Goal: Task Accomplishment & Management: Manage account settings

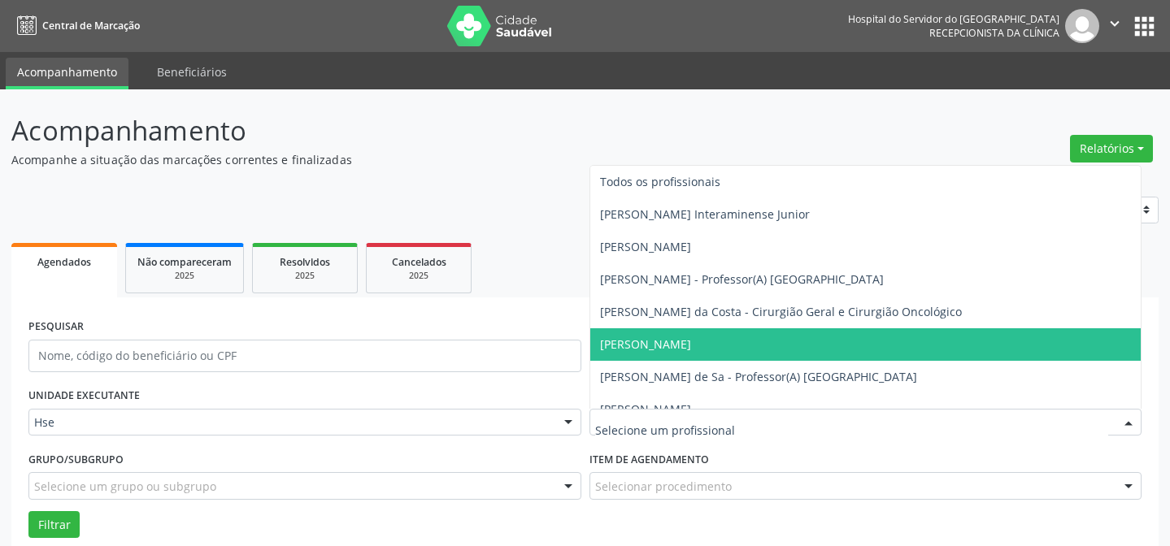
scroll to position [110, 0]
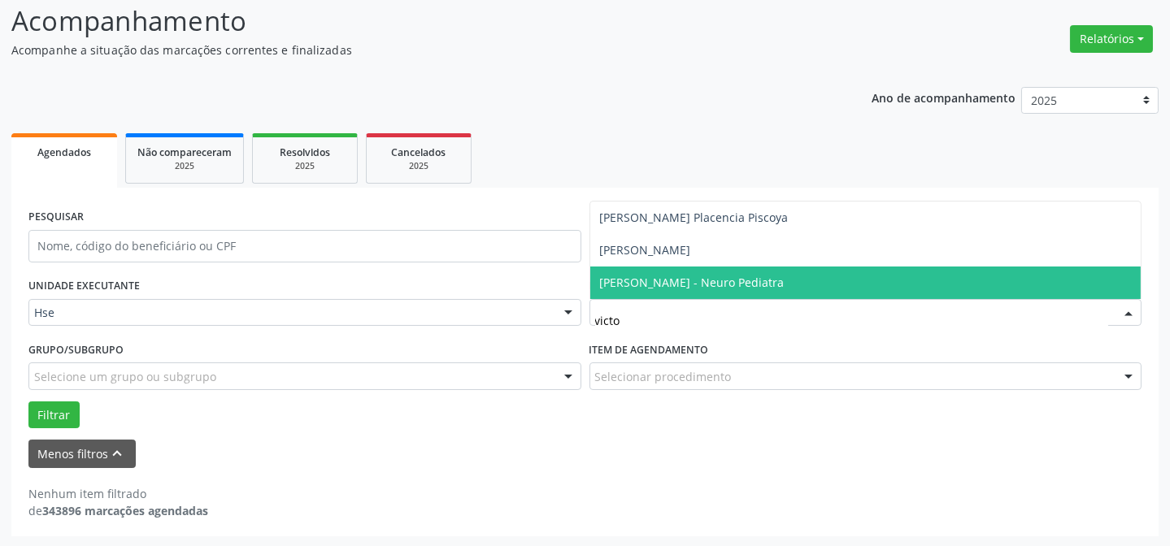
type input "victor"
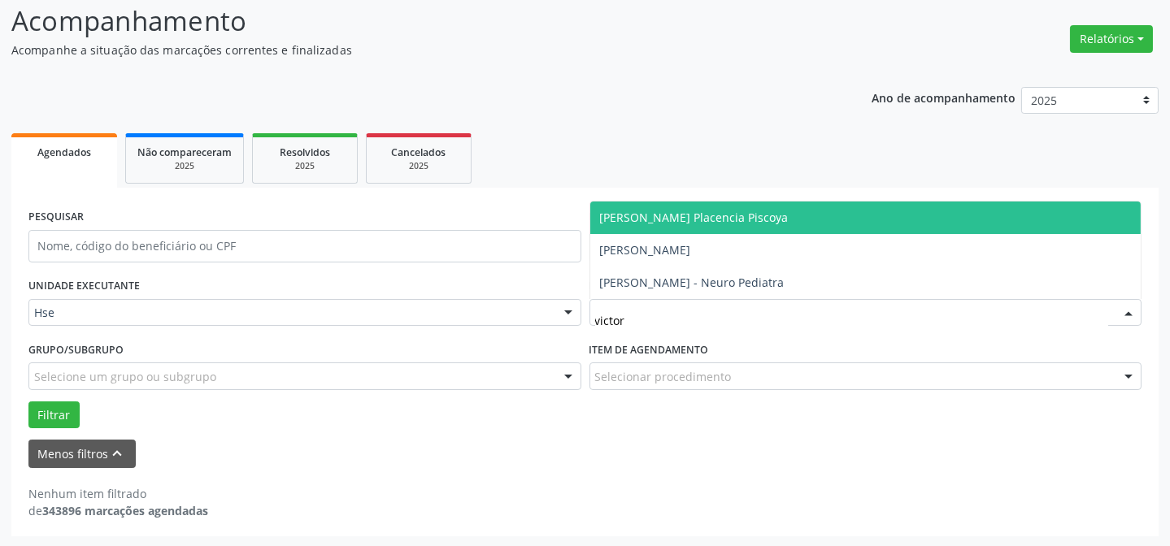
click at [717, 219] on span "[PERSON_NAME] Placencia Piscoya" at bounding box center [694, 217] width 189 height 15
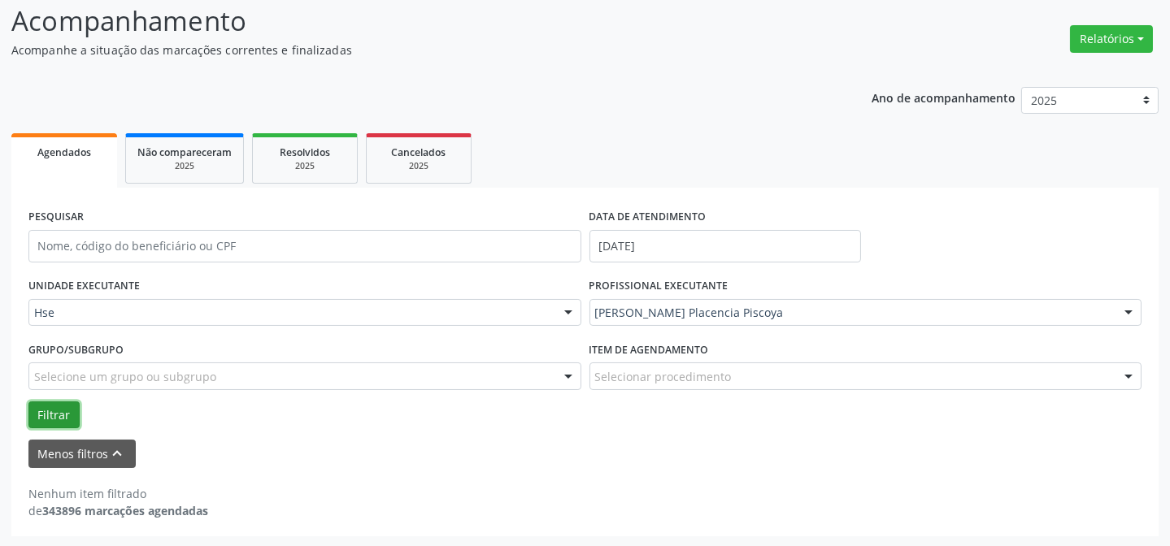
click at [41, 419] on button "Filtrar" at bounding box center [53, 415] width 51 height 28
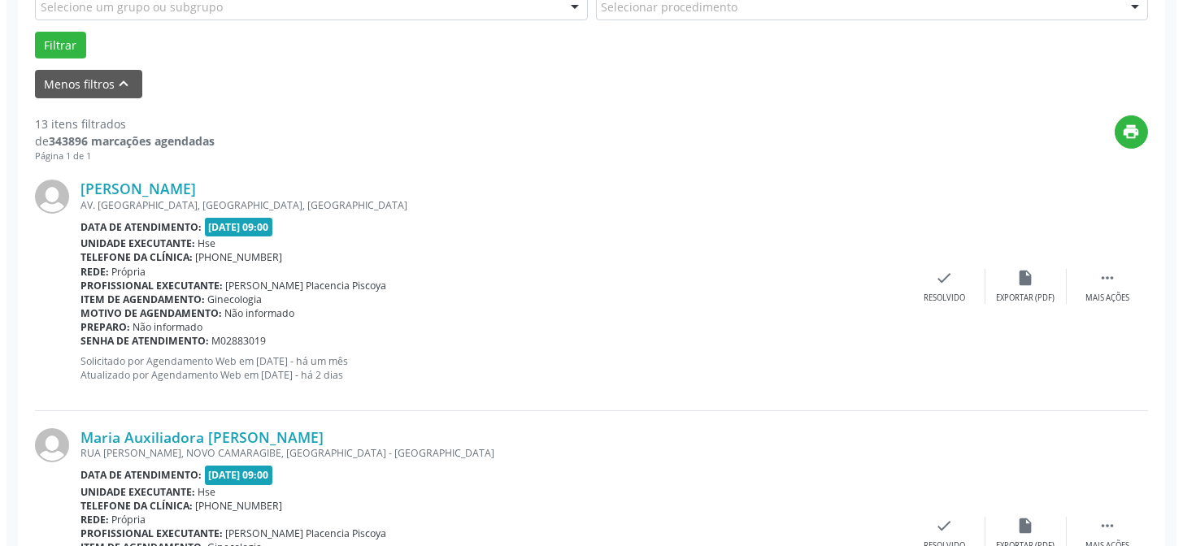
scroll to position [332, 0]
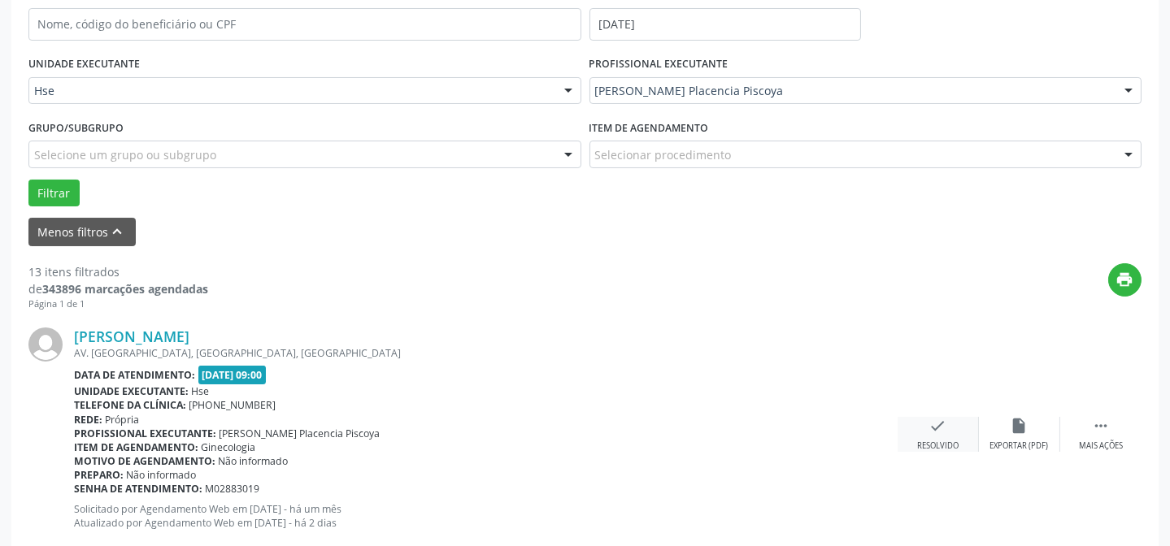
click at [951, 420] on div "check Resolvido" at bounding box center [937, 434] width 81 height 35
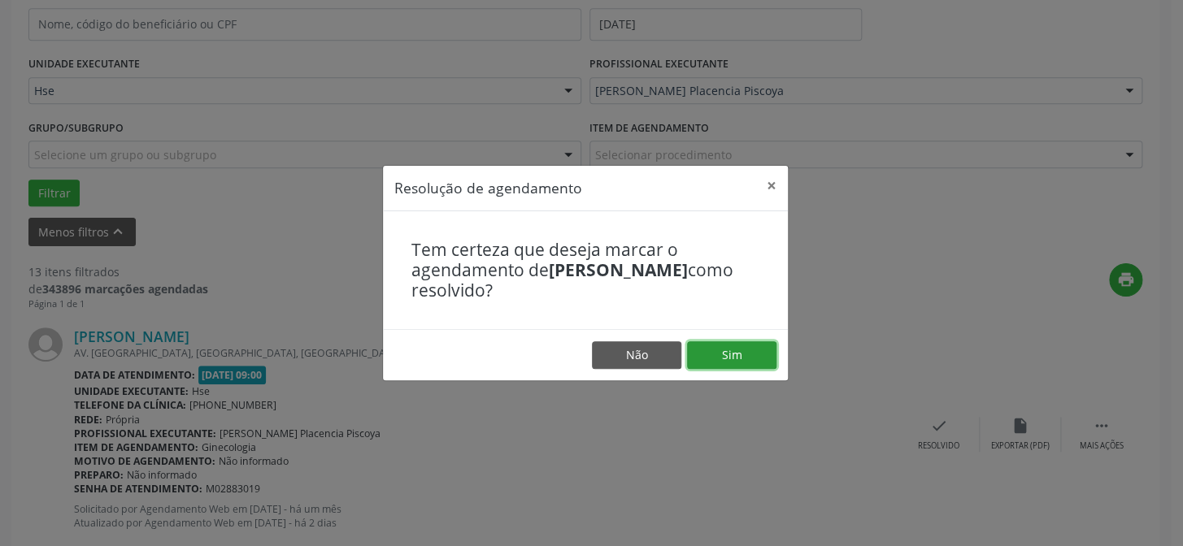
click at [754, 345] on button "Sim" at bounding box center [731, 355] width 89 height 28
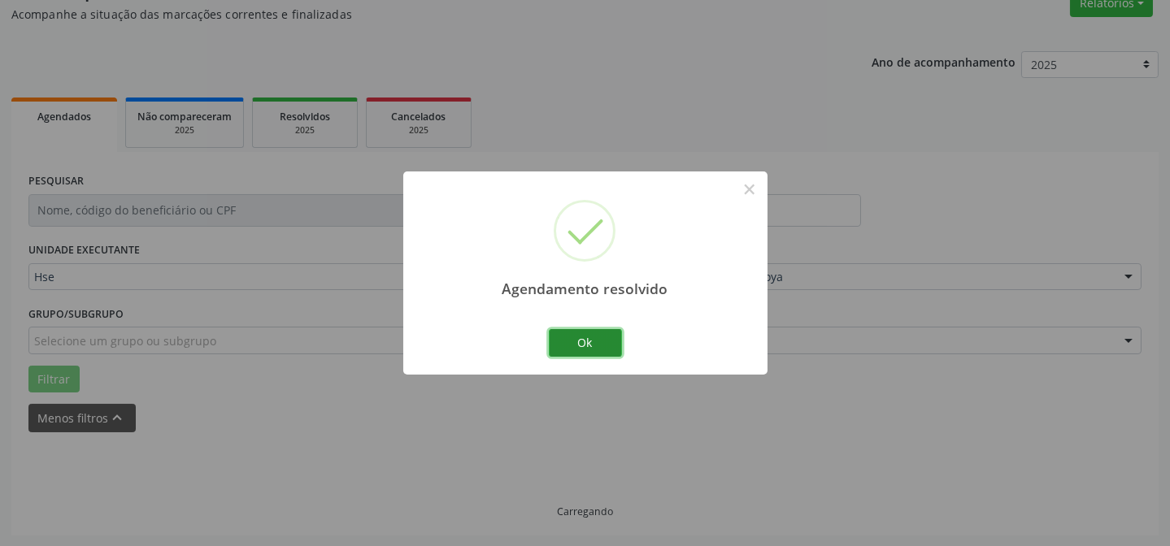
click at [580, 343] on button "Ok" at bounding box center [585, 343] width 73 height 28
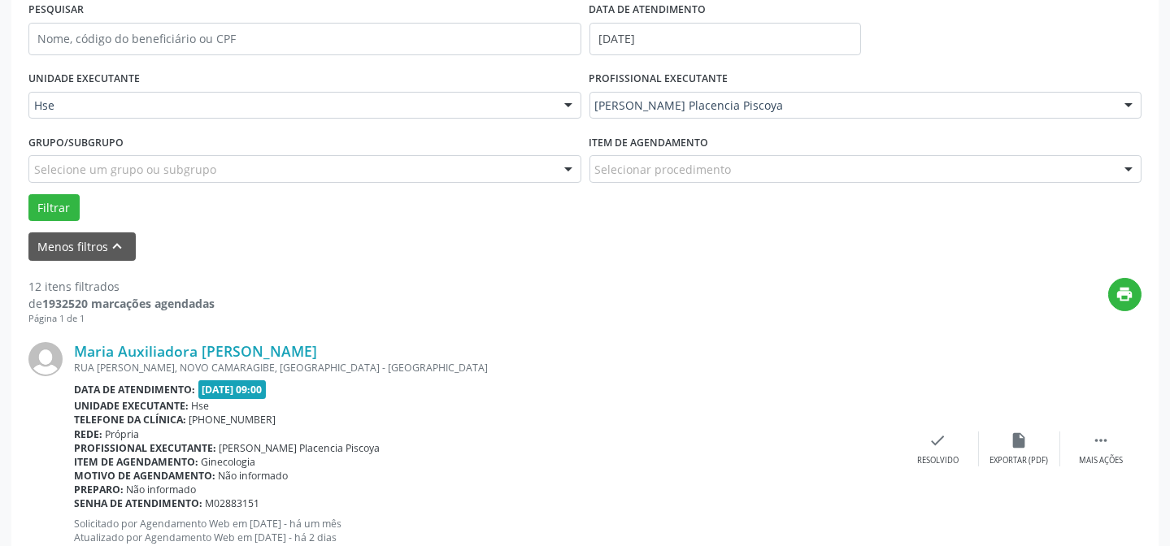
scroll to position [367, 0]
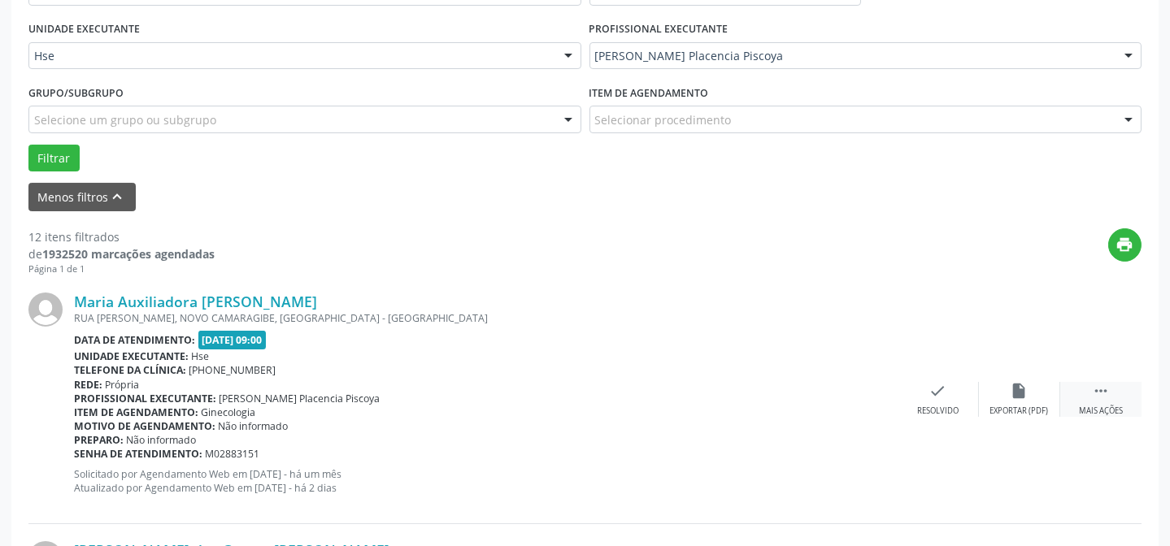
click at [1072, 390] on div " Mais ações" at bounding box center [1100, 399] width 81 height 35
click at [1032, 389] on div "alarm_off Não compareceu" at bounding box center [1019, 399] width 81 height 35
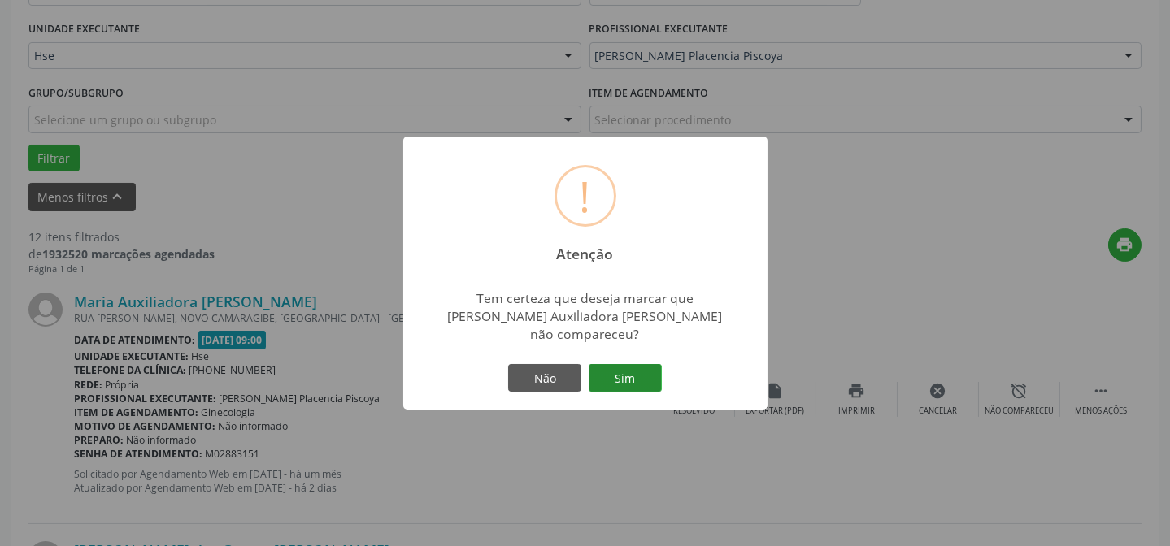
click at [634, 375] on button "Sim" at bounding box center [624, 378] width 73 height 28
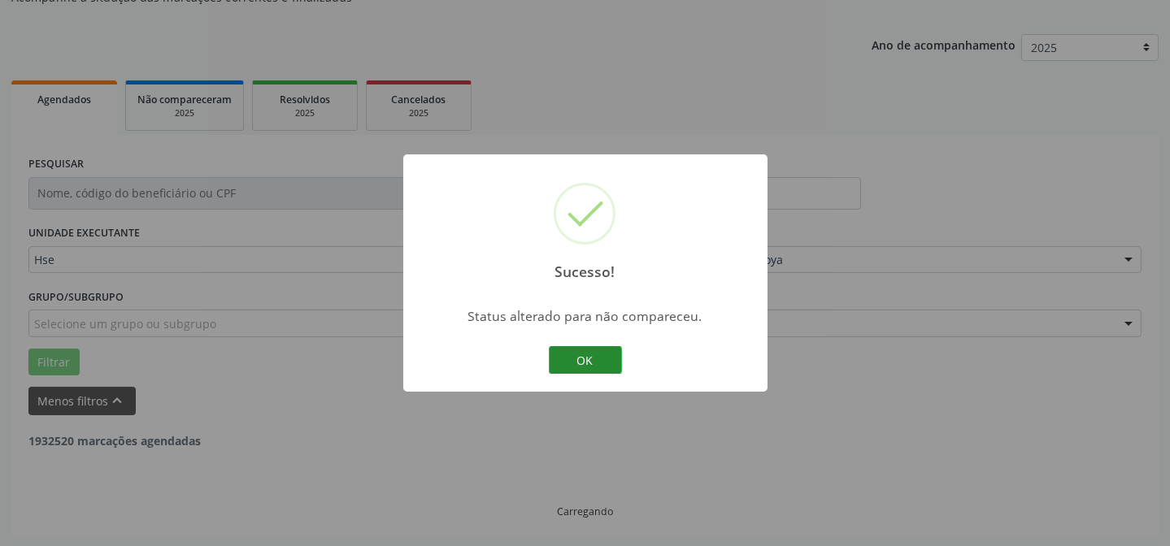
click at [590, 349] on button "OK" at bounding box center [585, 360] width 73 height 28
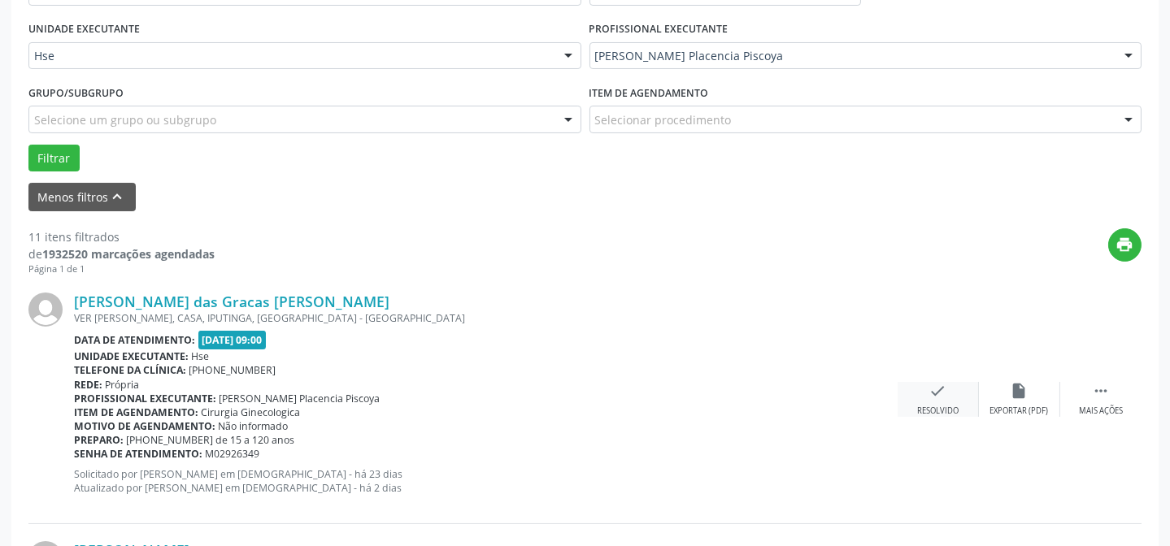
click at [934, 397] on icon "check" at bounding box center [938, 391] width 18 height 18
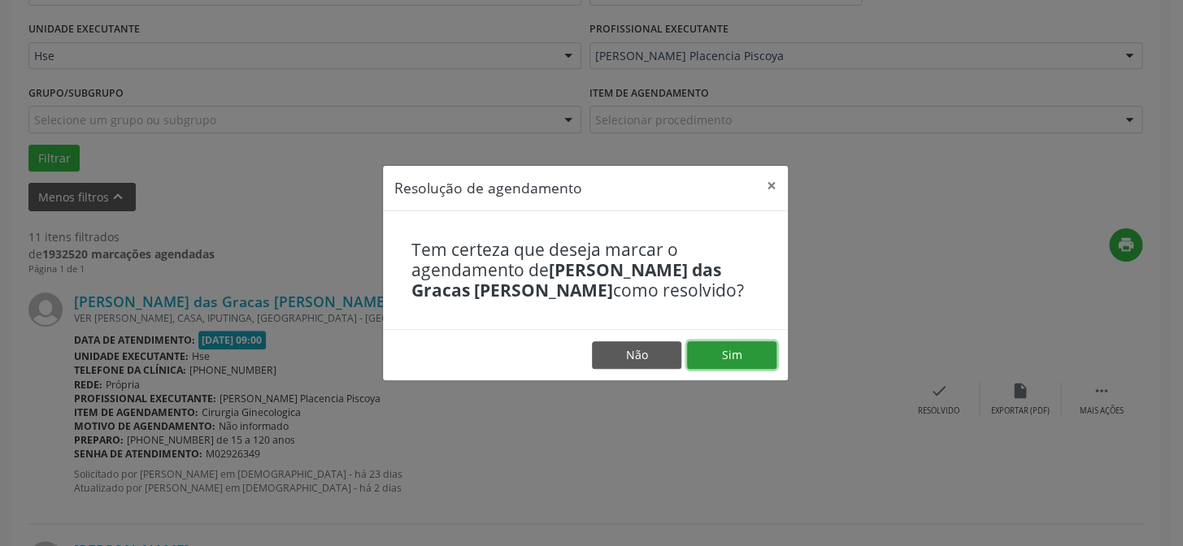
click at [733, 345] on button "Sim" at bounding box center [731, 355] width 89 height 28
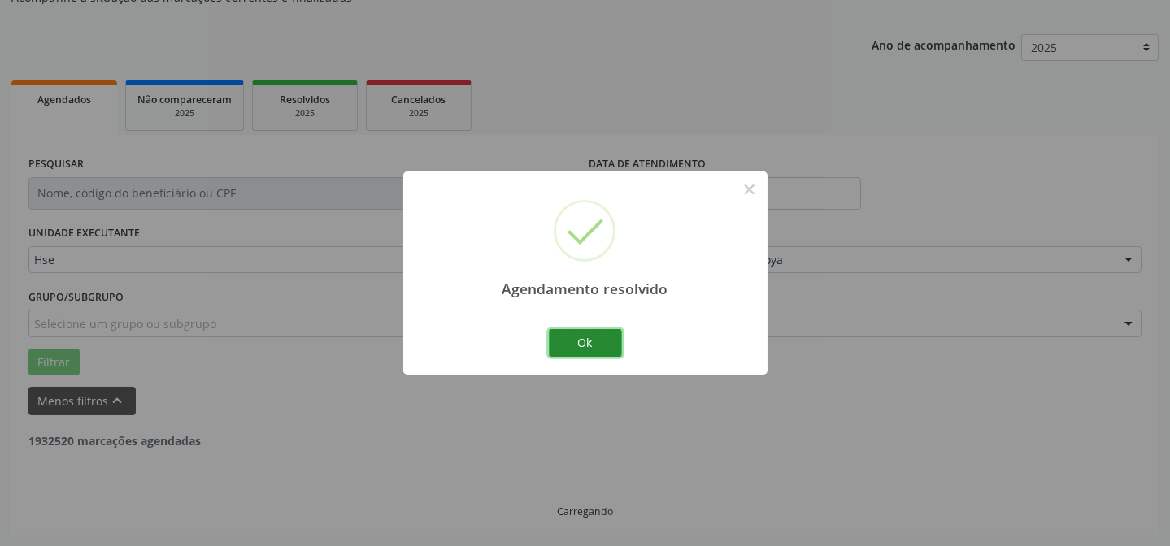
click at [562, 329] on button "Ok" at bounding box center [585, 343] width 73 height 28
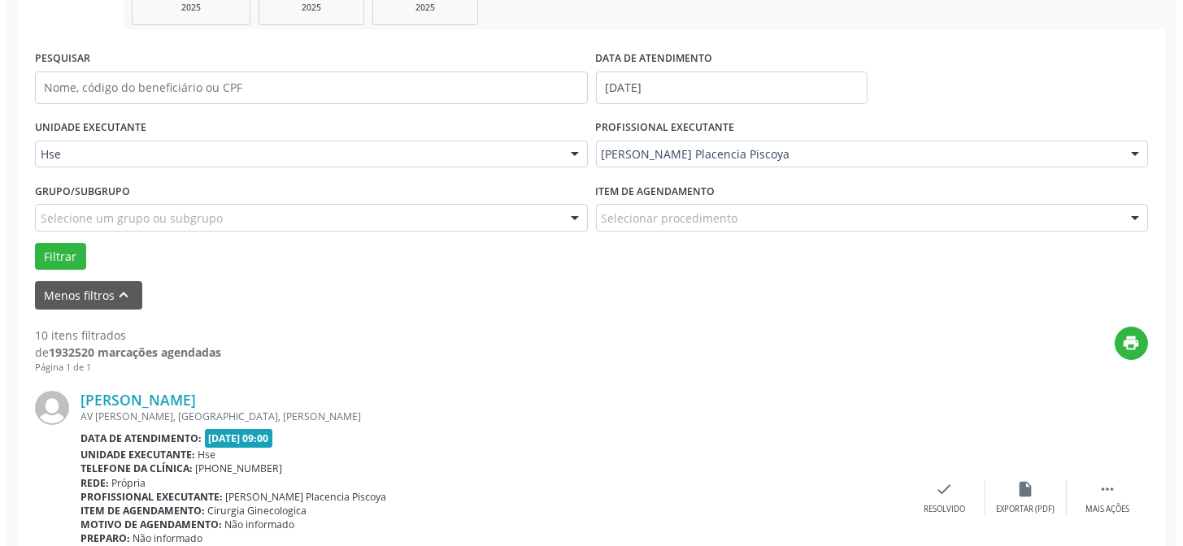
scroll to position [310, 0]
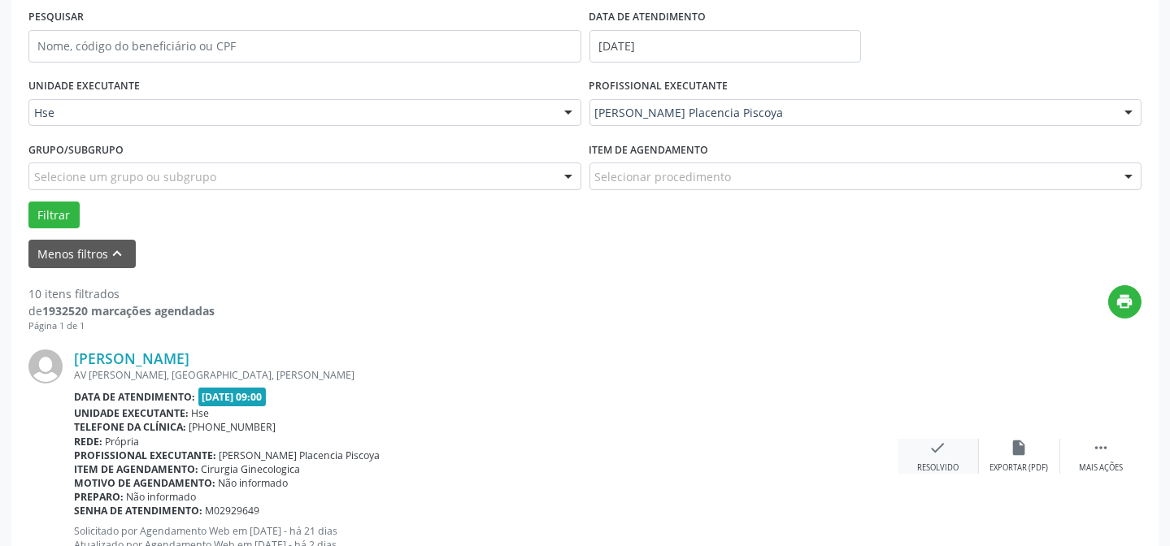
click at [931, 458] on div "check Resolvido" at bounding box center [937, 456] width 81 height 35
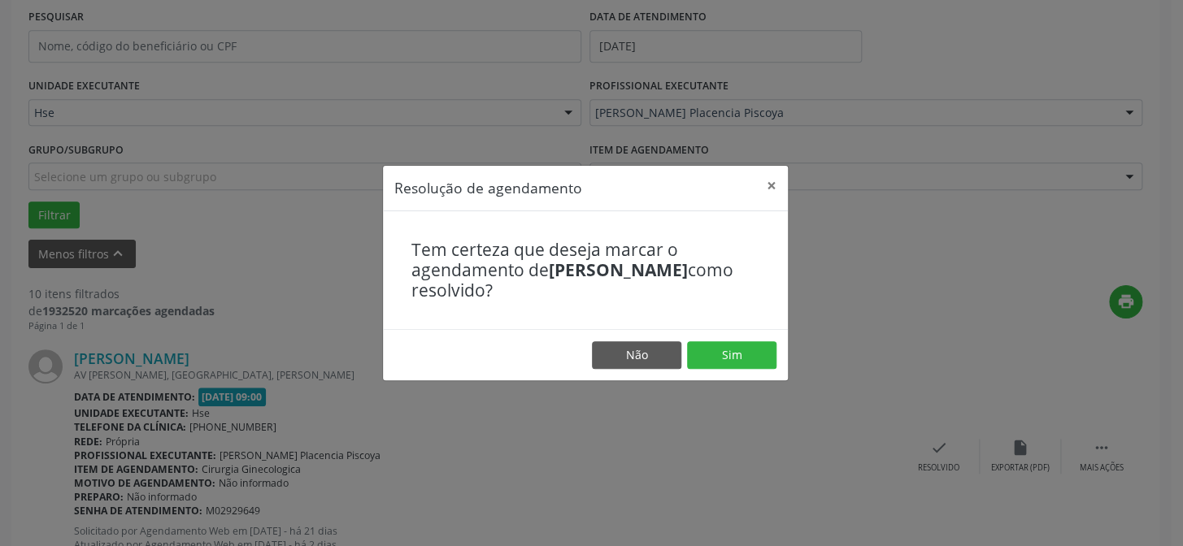
click at [737, 336] on footer "Não Sim" at bounding box center [585, 354] width 405 height 51
click at [736, 348] on button "Sim" at bounding box center [731, 355] width 89 height 28
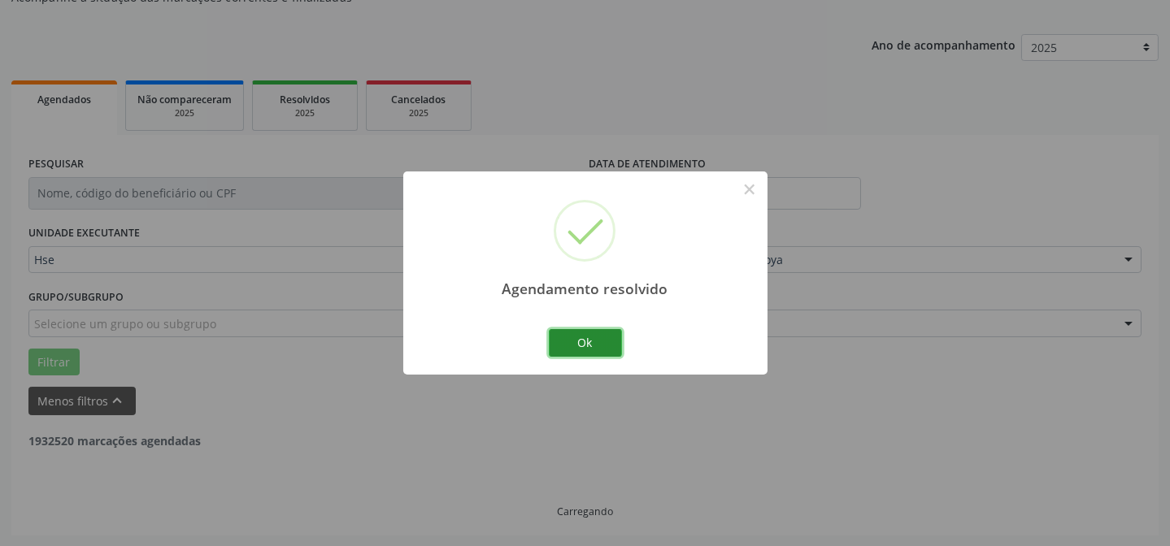
click at [578, 340] on button "Ok" at bounding box center [585, 343] width 73 height 28
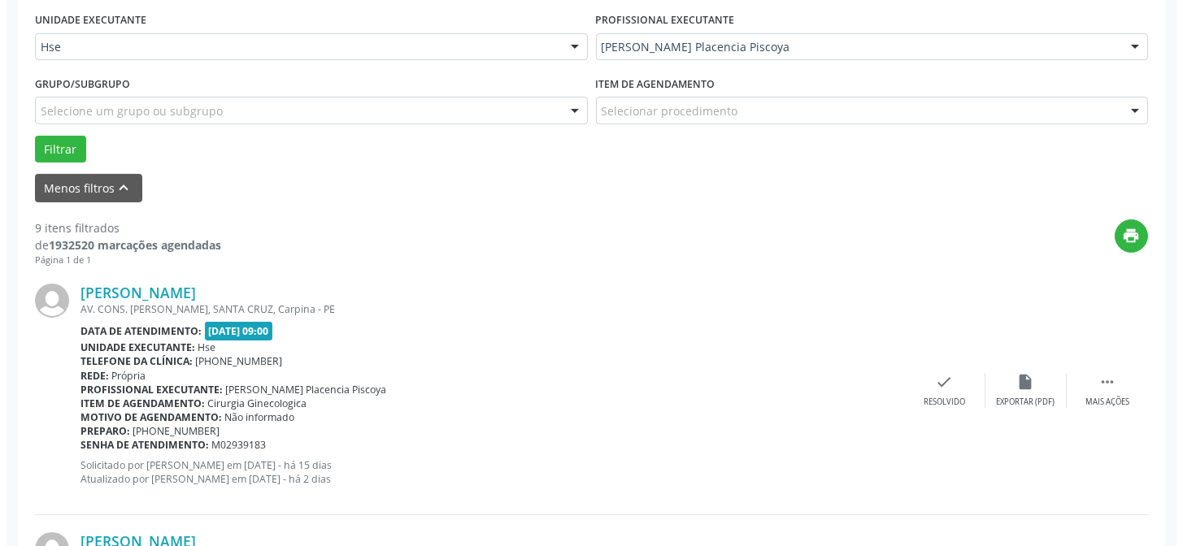
scroll to position [384, 0]
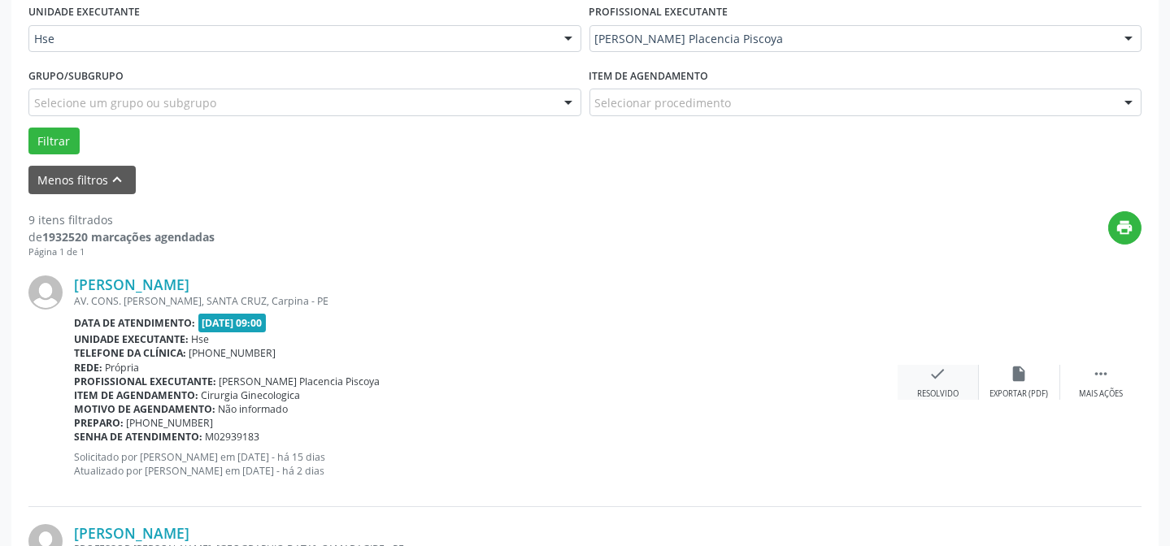
click at [929, 384] on div "check Resolvido" at bounding box center [937, 382] width 81 height 35
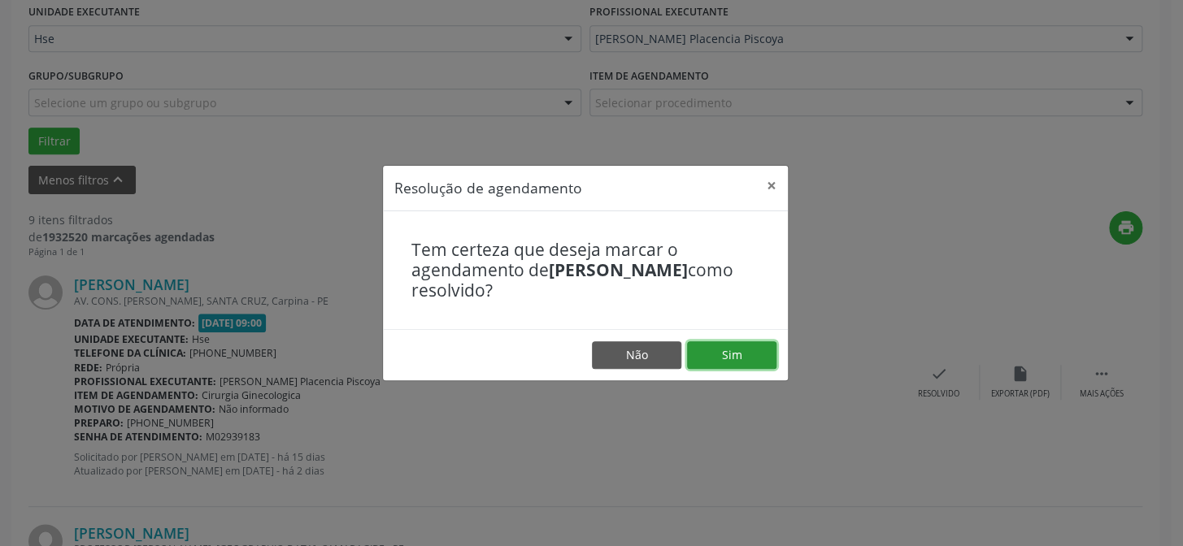
click at [717, 353] on button "Sim" at bounding box center [731, 355] width 89 height 28
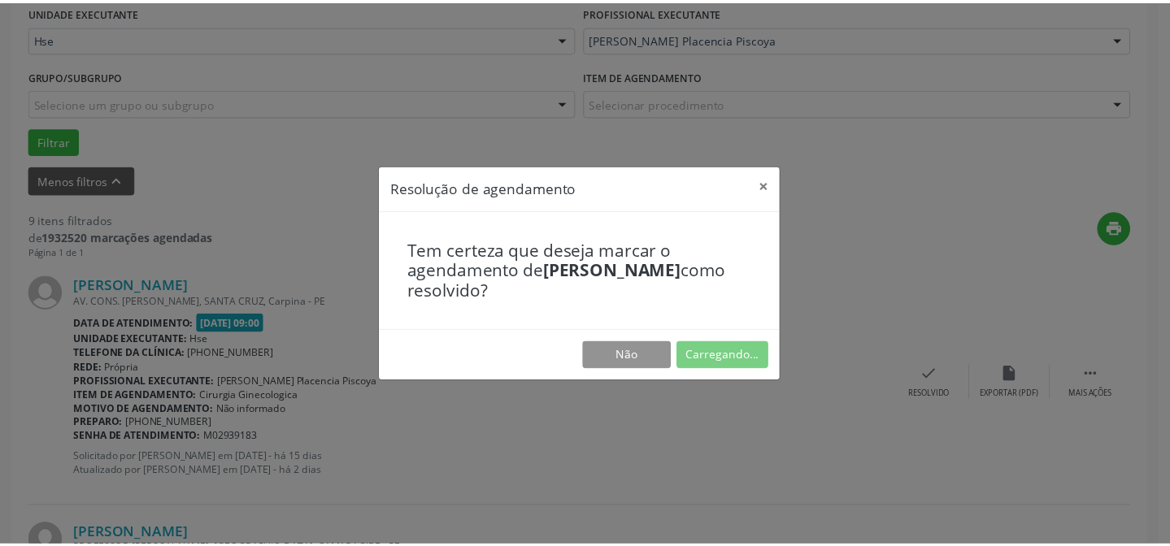
scroll to position [145, 0]
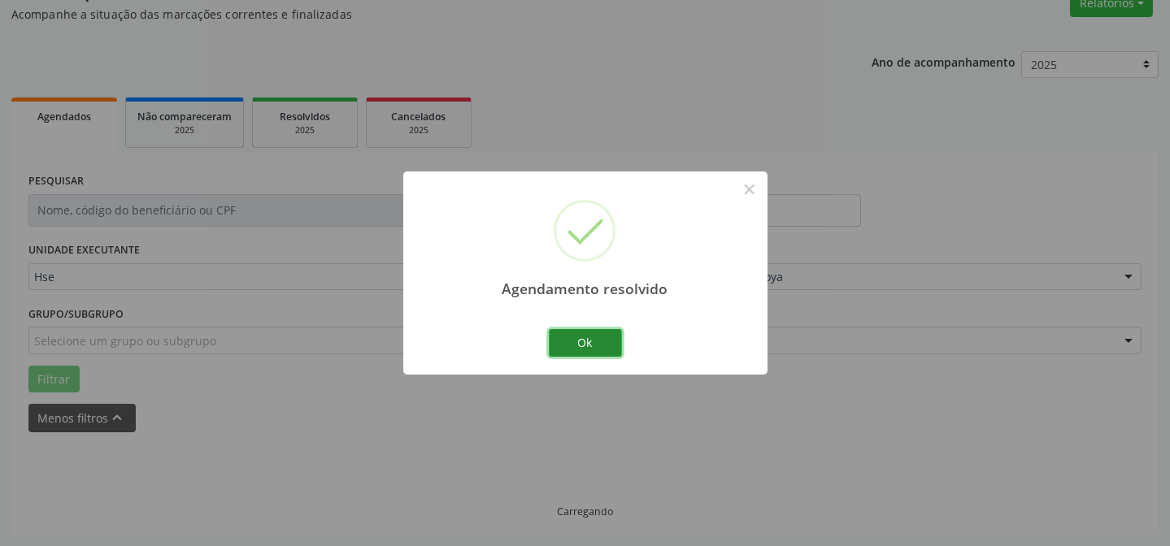
click at [570, 333] on button "Ok" at bounding box center [585, 343] width 73 height 28
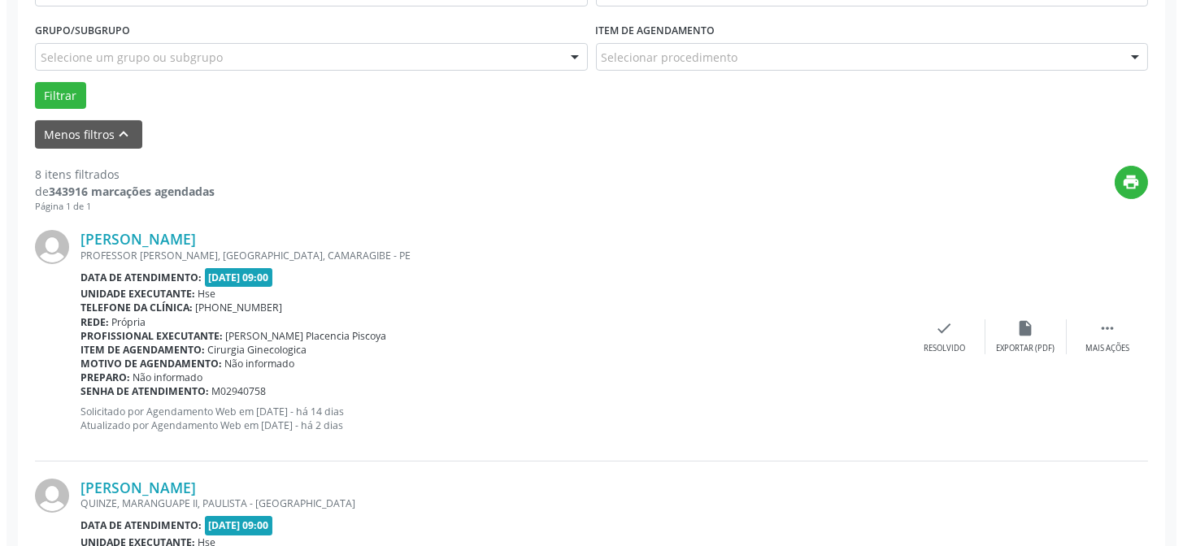
scroll to position [441, 0]
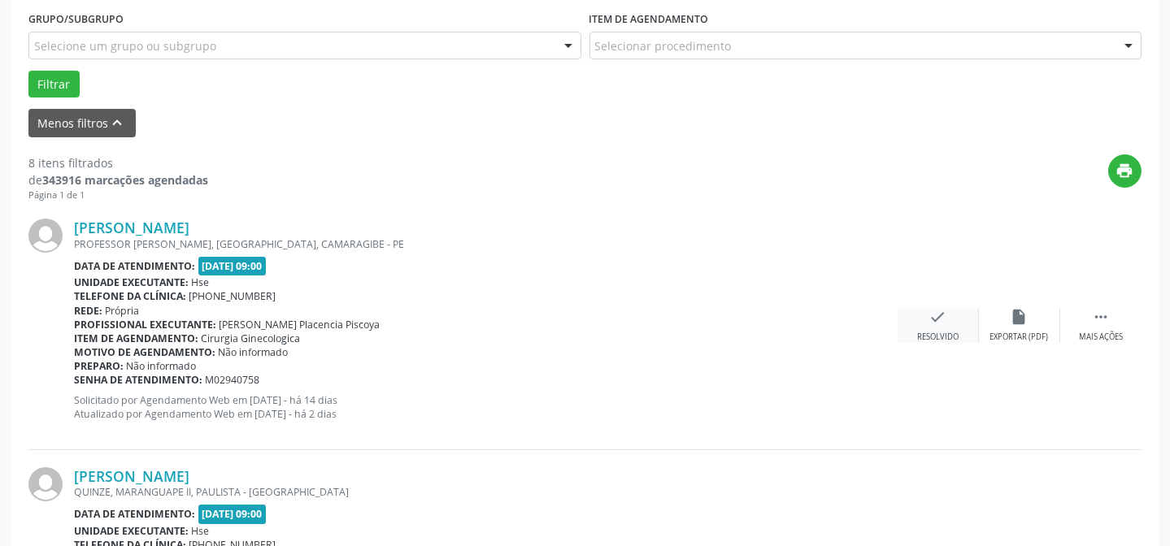
click at [927, 317] on div "check Resolvido" at bounding box center [937, 325] width 81 height 35
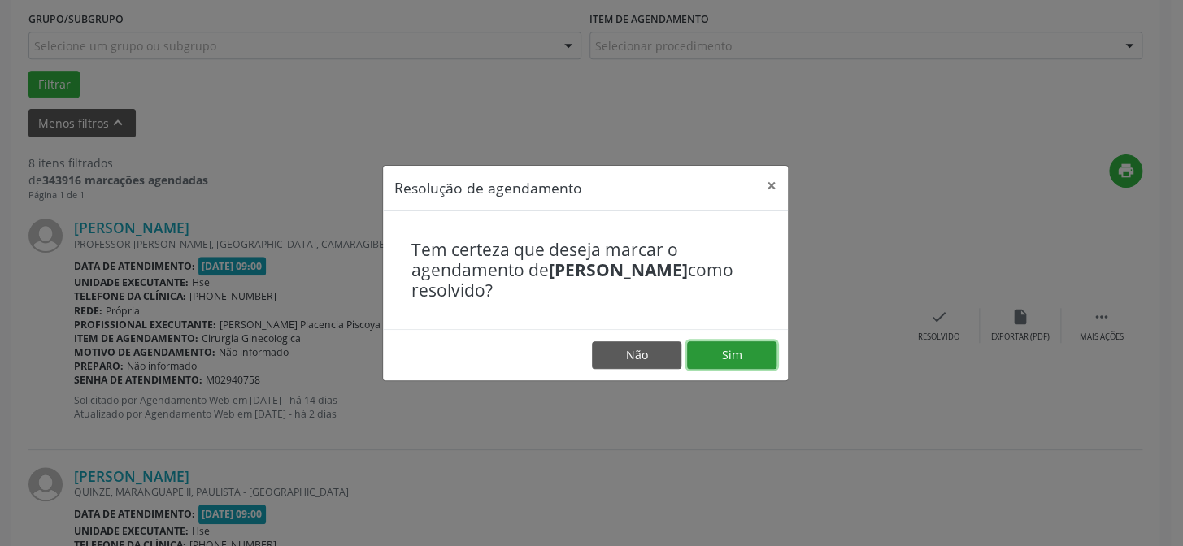
click at [729, 354] on button "Sim" at bounding box center [731, 355] width 89 height 28
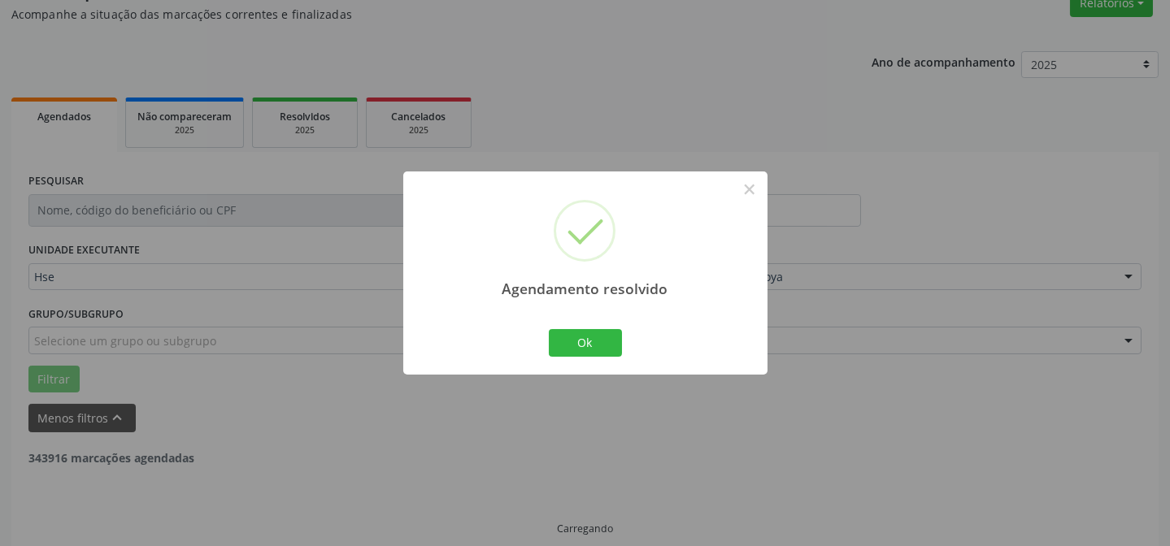
scroll to position [163, 0]
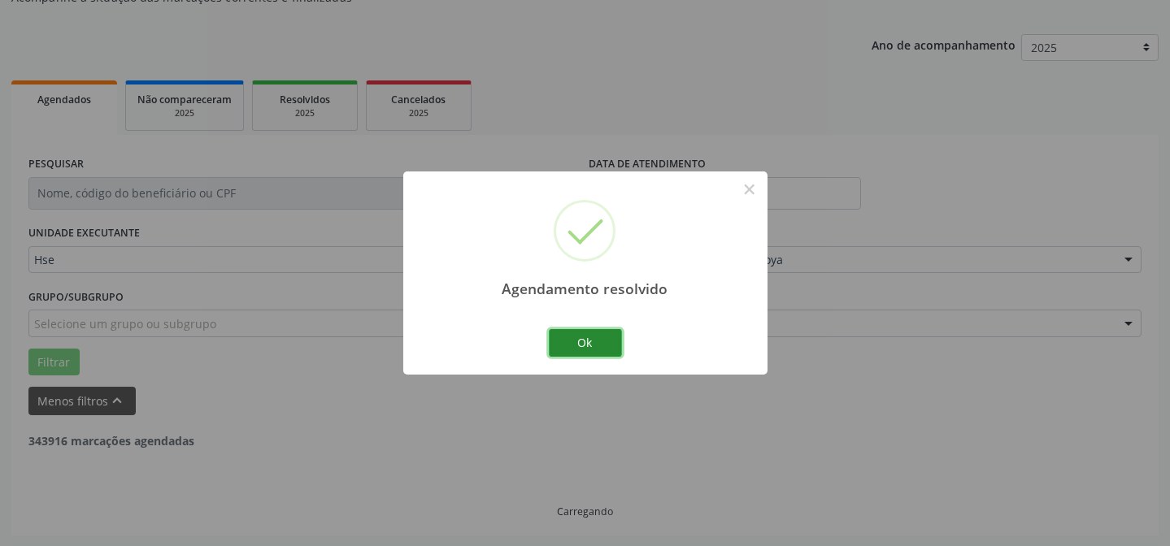
click at [590, 335] on button "Ok" at bounding box center [585, 343] width 73 height 28
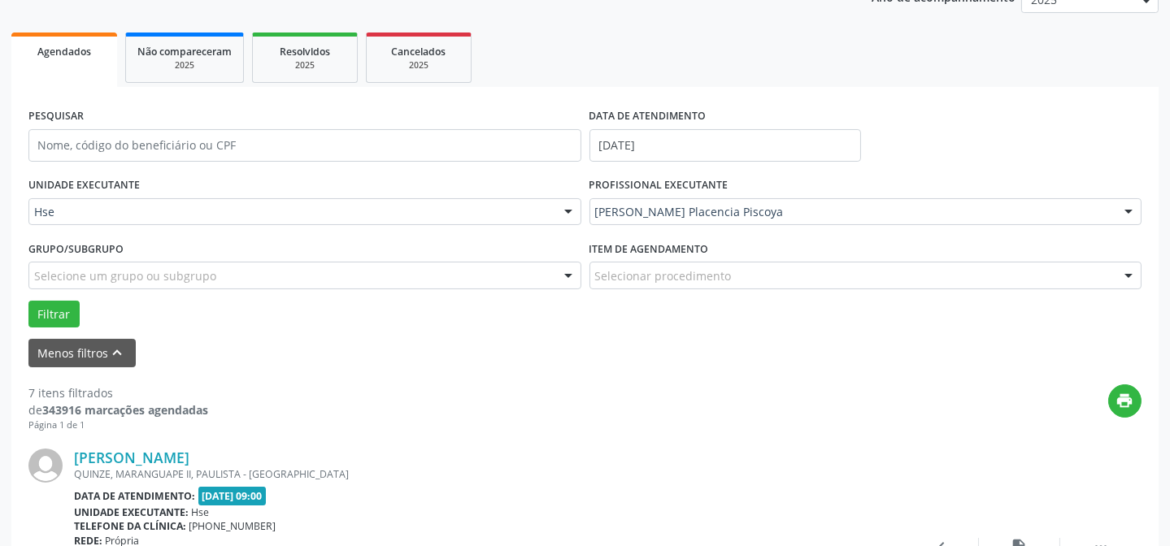
scroll to position [310, 0]
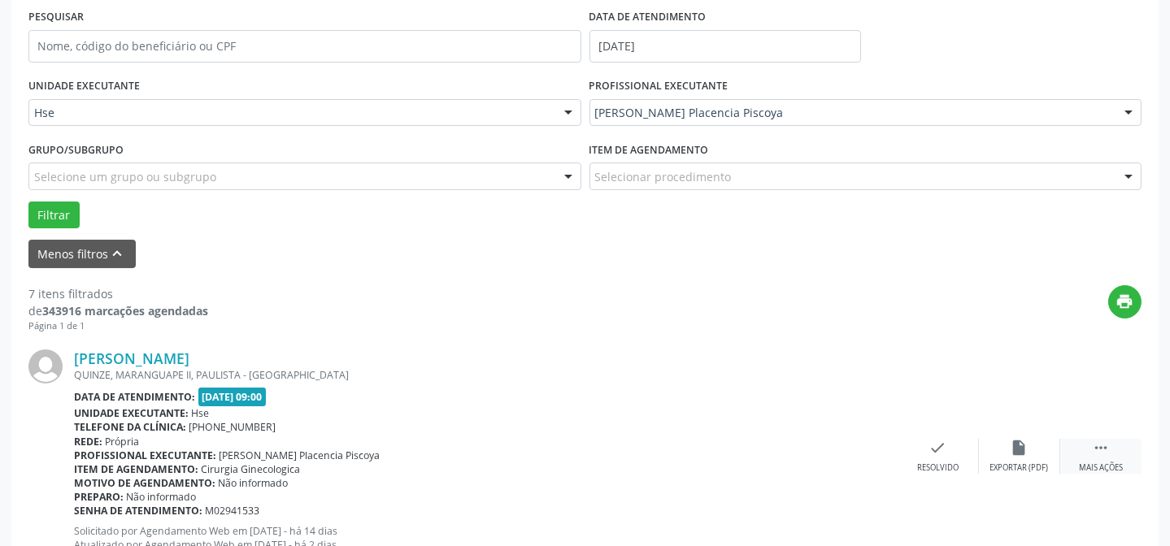
click at [1086, 455] on div " Mais ações" at bounding box center [1100, 456] width 81 height 35
click at [1013, 447] on icon "alarm_off" at bounding box center [1019, 448] width 18 height 18
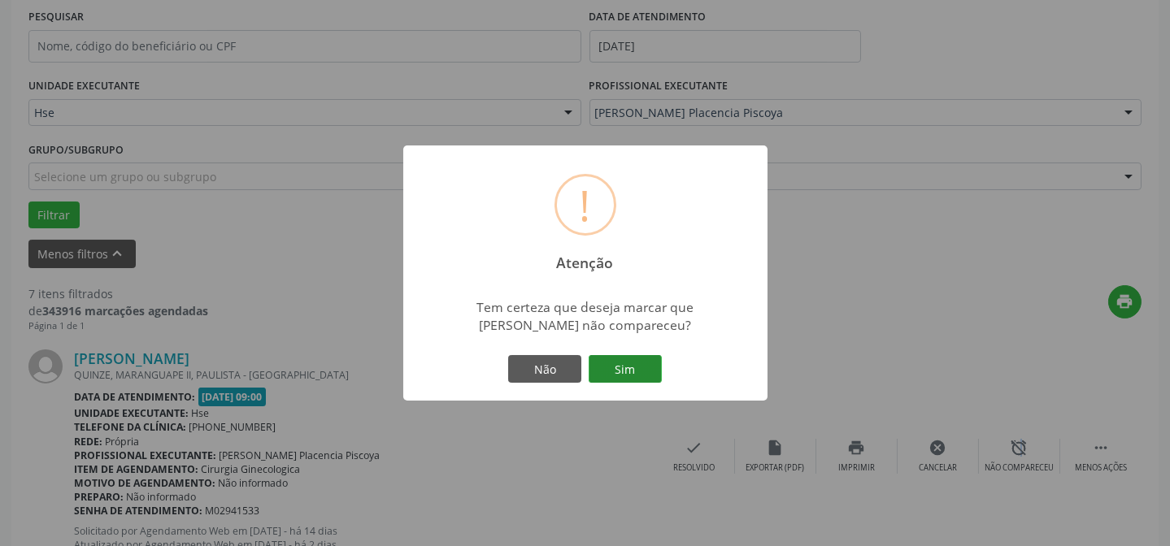
click at [638, 367] on button "Sim" at bounding box center [624, 369] width 73 height 28
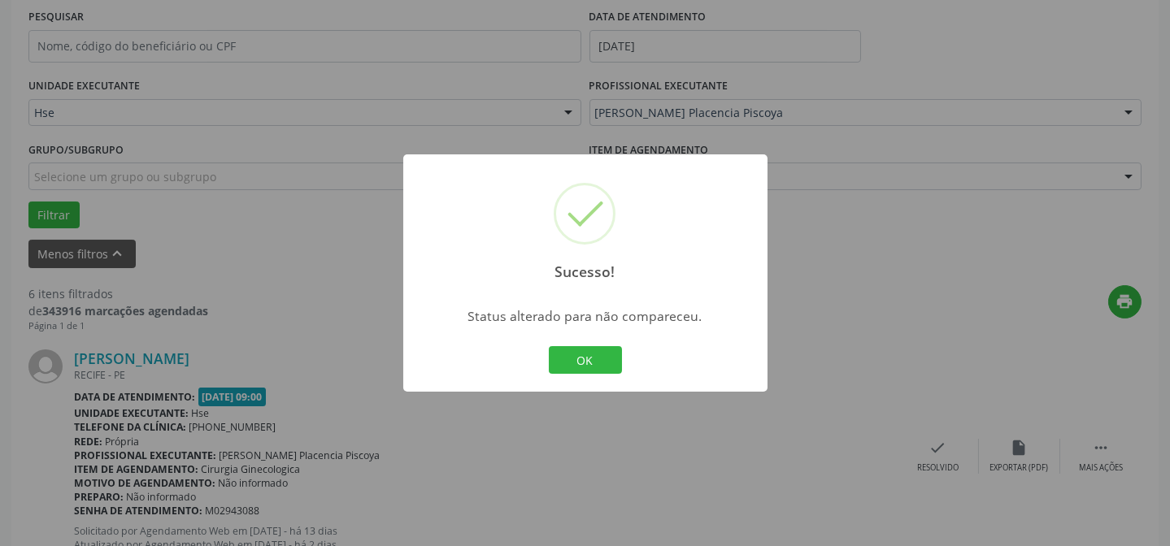
click at [536, 341] on div "Sucesso! × Status alterado para não compareceu. OK Cancel" at bounding box center [585, 272] width 364 height 237
click at [582, 357] on button "OK" at bounding box center [585, 360] width 73 height 28
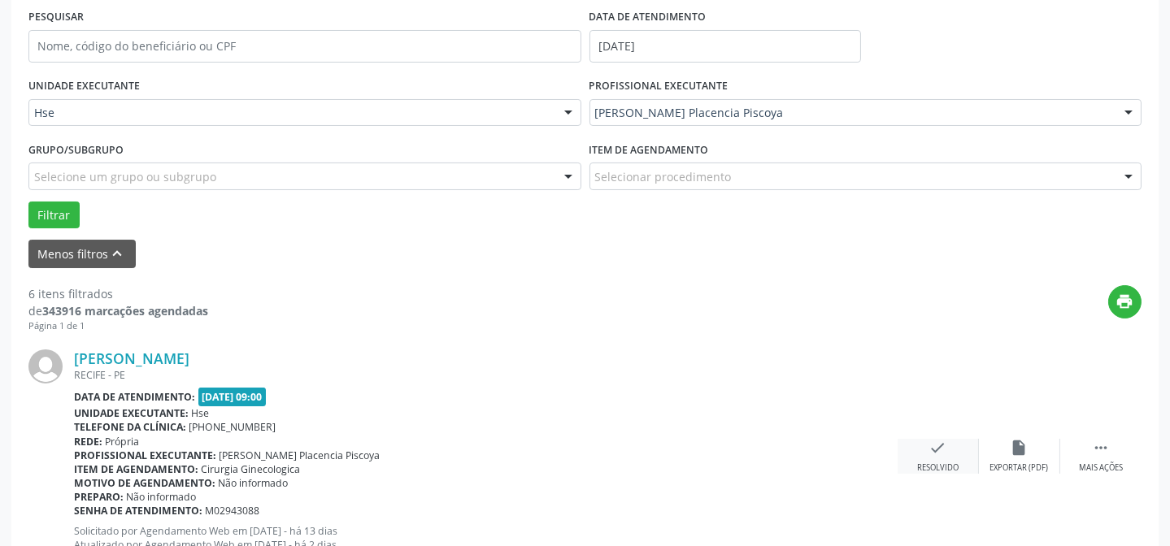
click at [957, 454] on div "check Resolvido" at bounding box center [937, 456] width 81 height 35
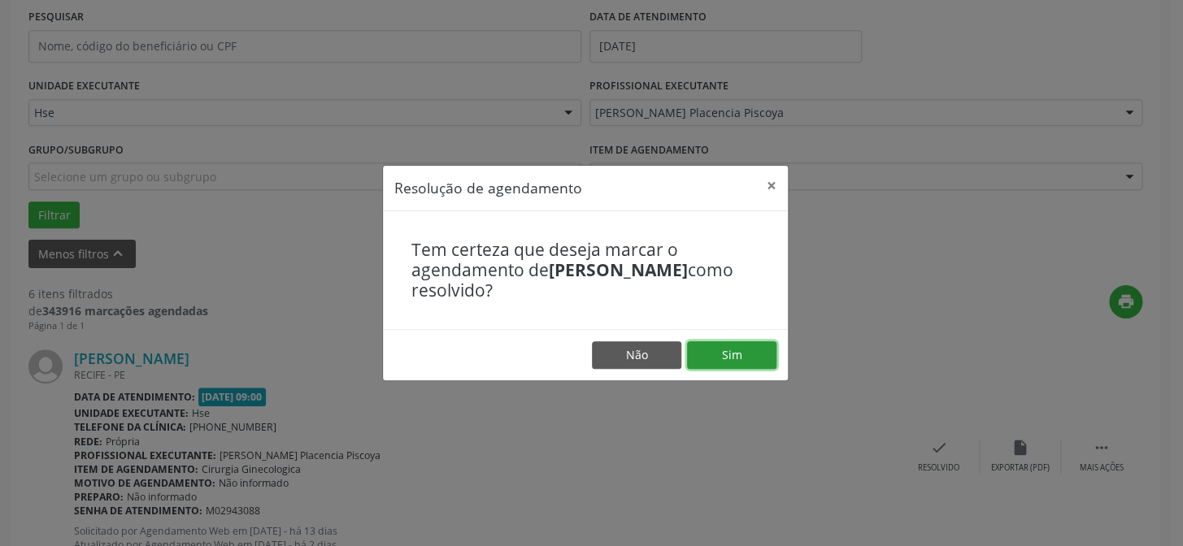
click at [755, 360] on button "Sim" at bounding box center [731, 355] width 89 height 28
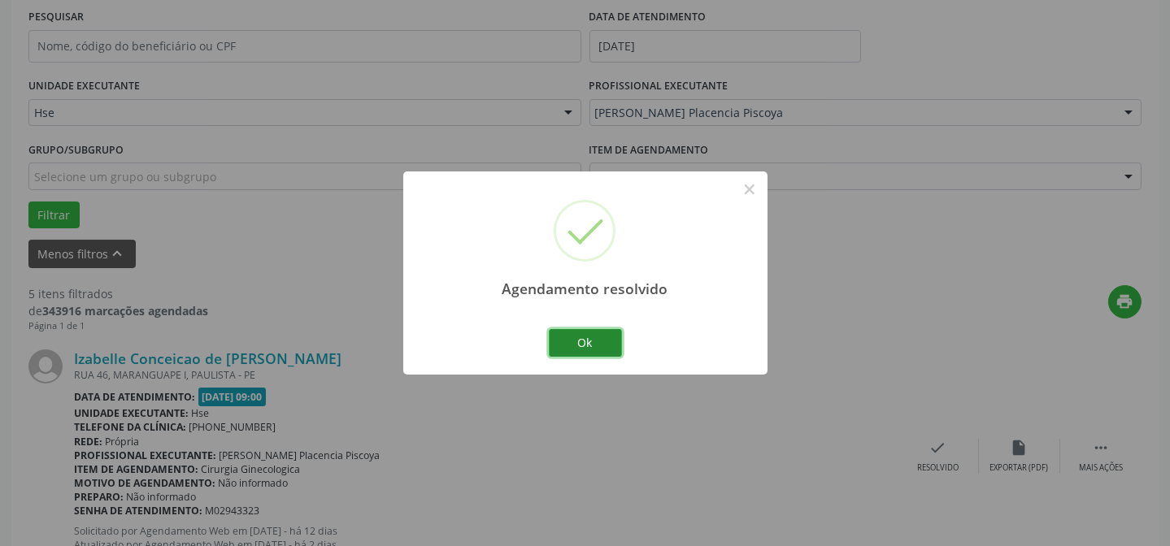
click at [596, 344] on button "Ok" at bounding box center [585, 343] width 73 height 28
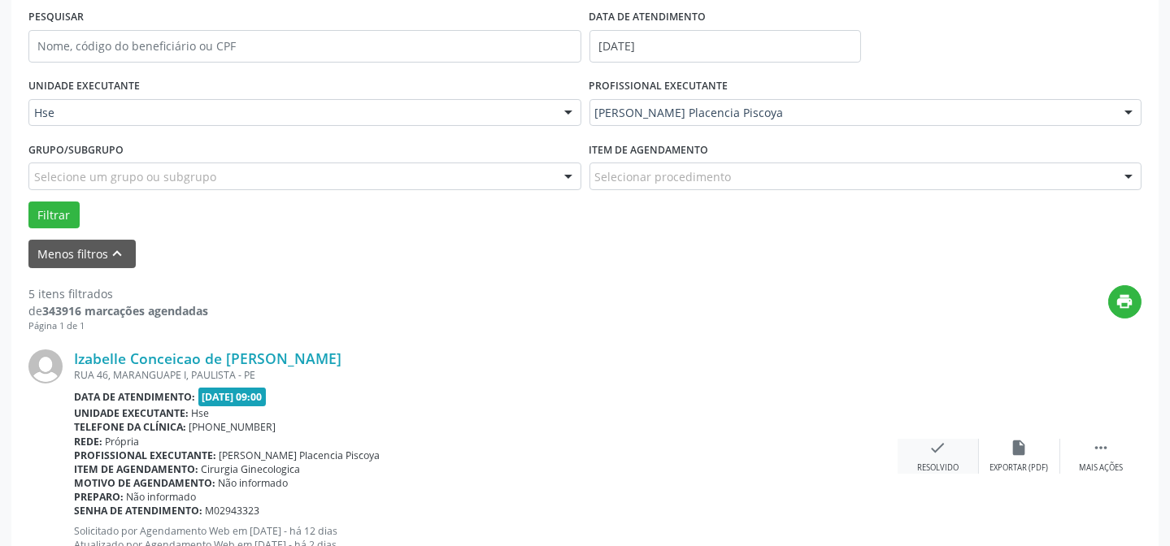
click at [938, 462] on div "Resolvido" at bounding box center [937, 467] width 41 height 11
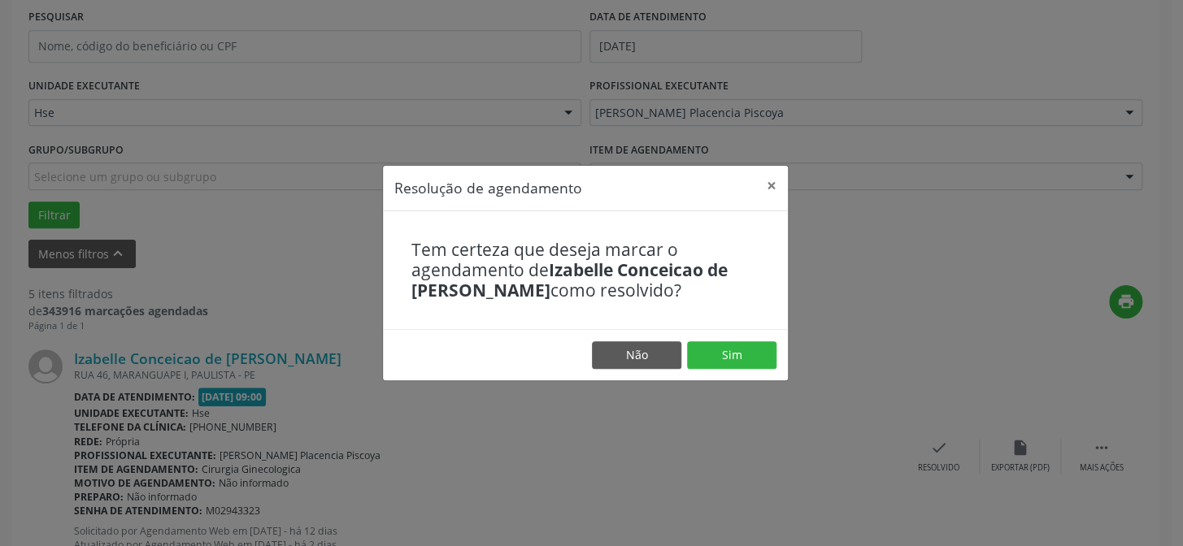
click at [736, 340] on footer "Não Sim" at bounding box center [585, 354] width 405 height 51
click at [738, 348] on button "Sim" at bounding box center [731, 355] width 89 height 28
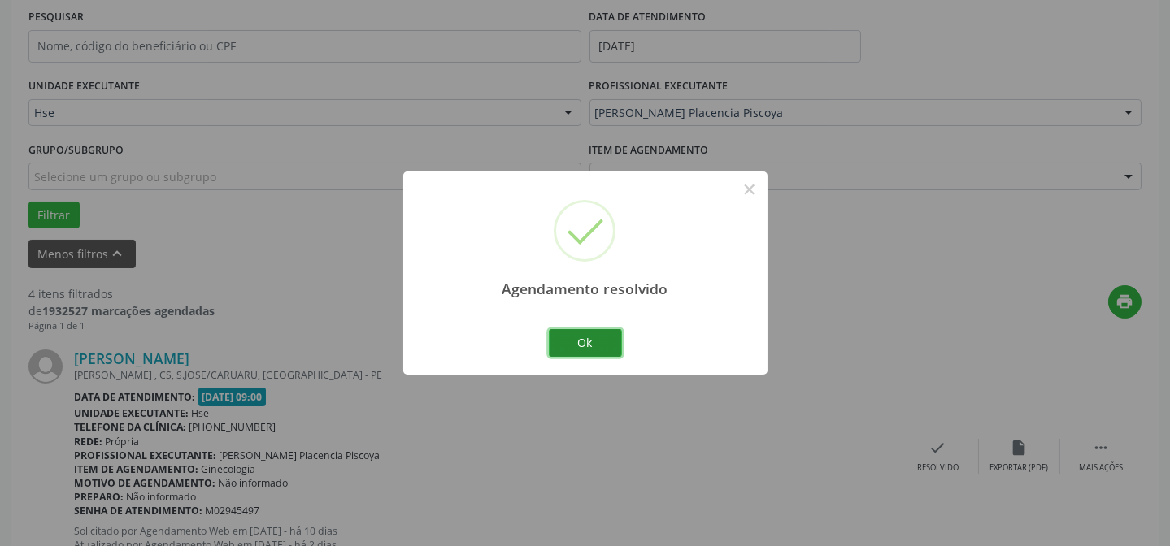
click at [579, 340] on button "Ok" at bounding box center [585, 343] width 73 height 28
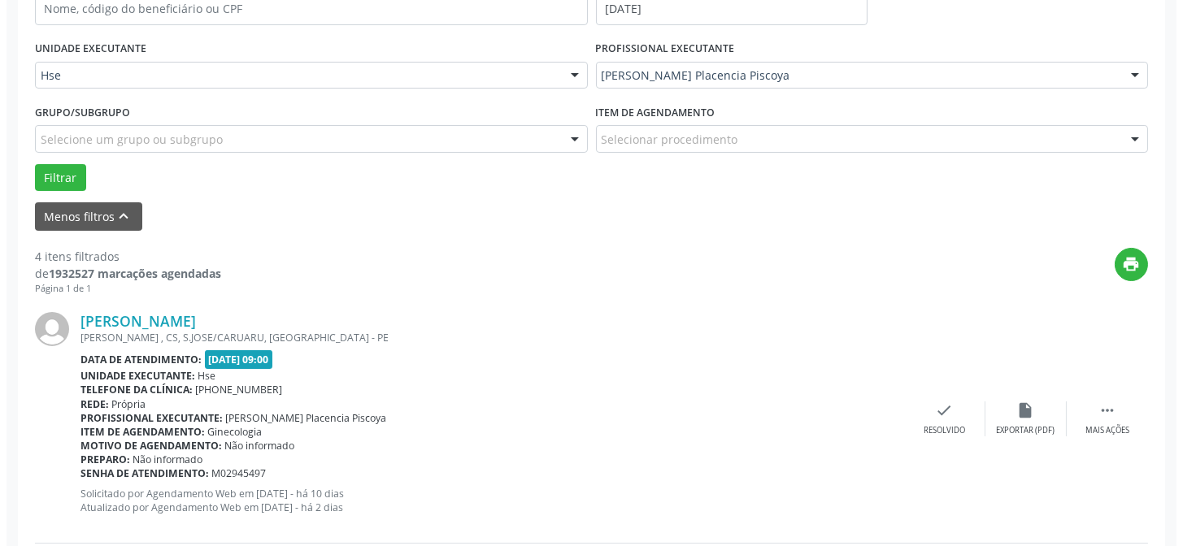
scroll to position [384, 0]
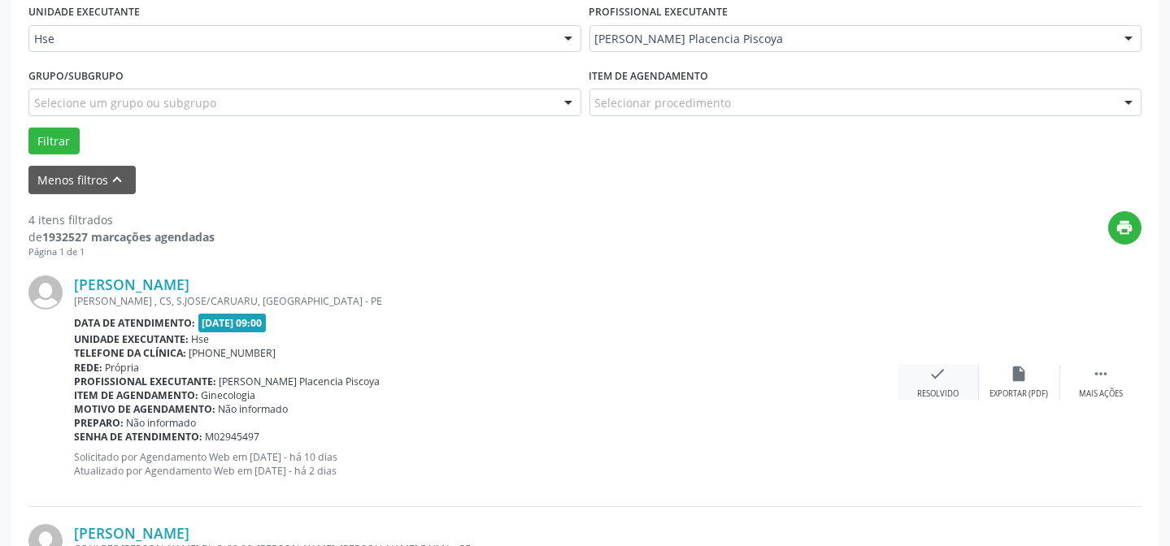
click at [941, 374] on icon "check" at bounding box center [938, 374] width 18 height 18
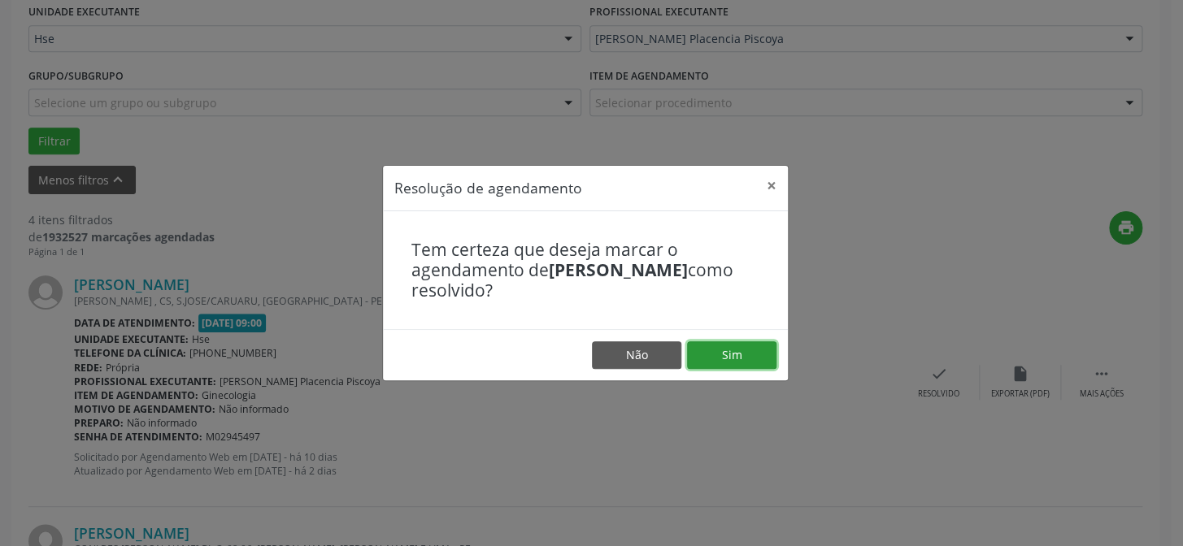
click at [761, 349] on button "Sim" at bounding box center [731, 355] width 89 height 28
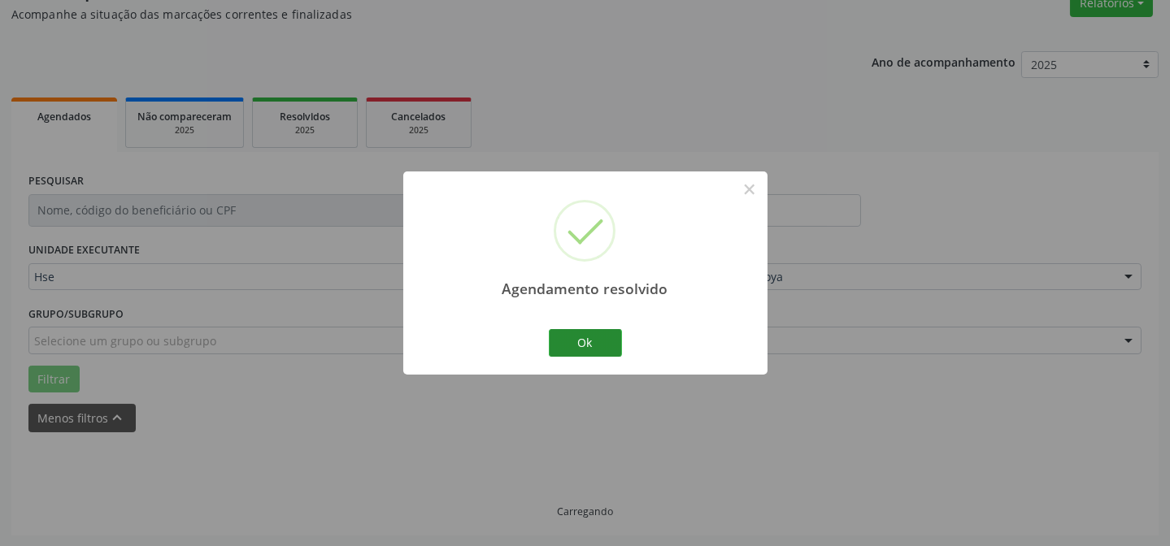
scroll to position [163, 0]
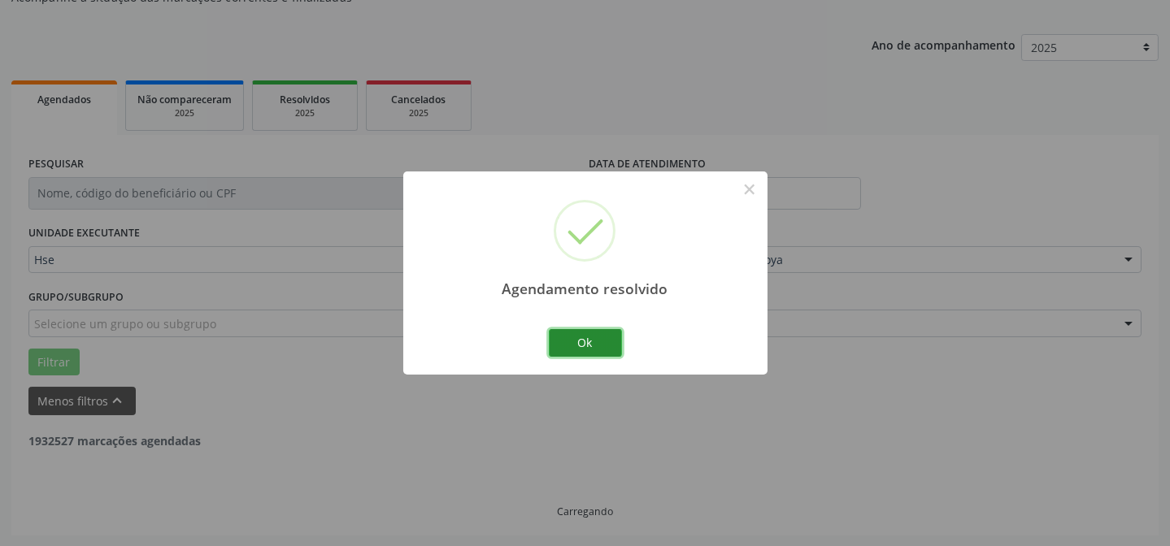
click at [588, 336] on button "Ok" at bounding box center [585, 343] width 73 height 28
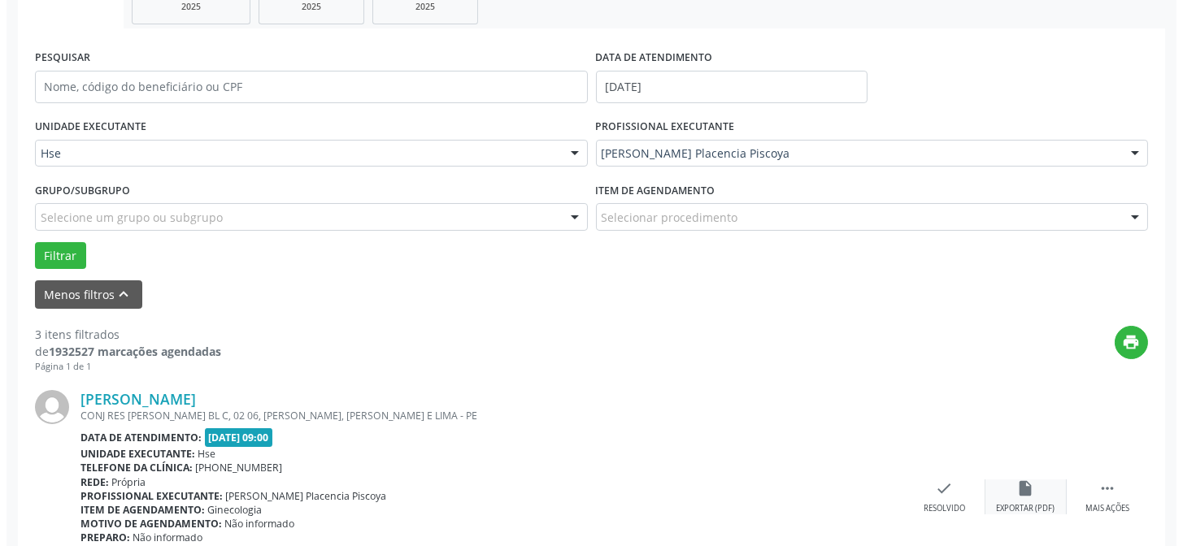
scroll to position [384, 0]
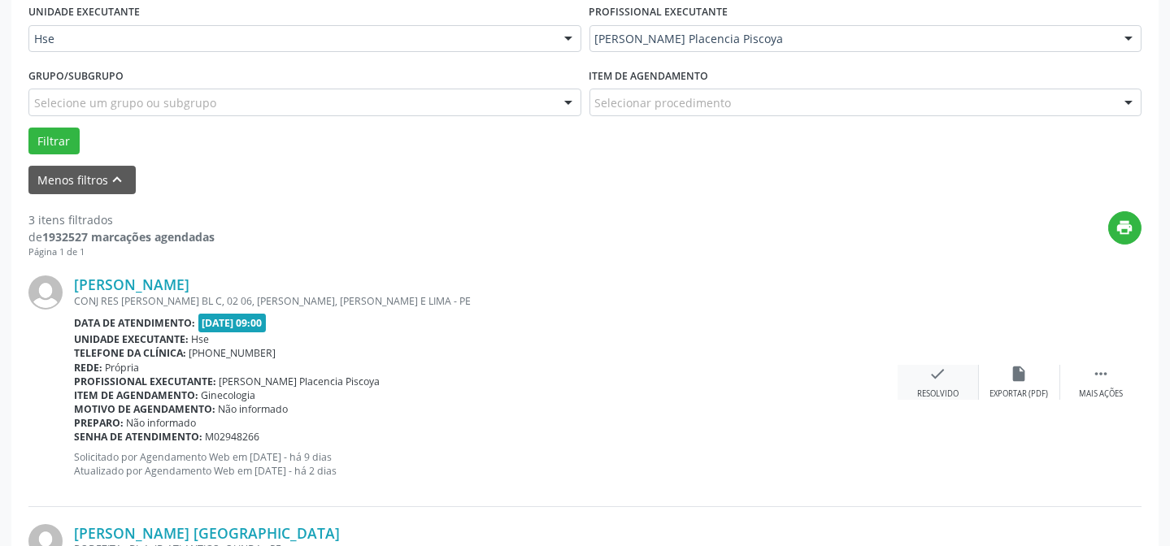
click at [927, 388] on div "Resolvido" at bounding box center [937, 393] width 41 height 11
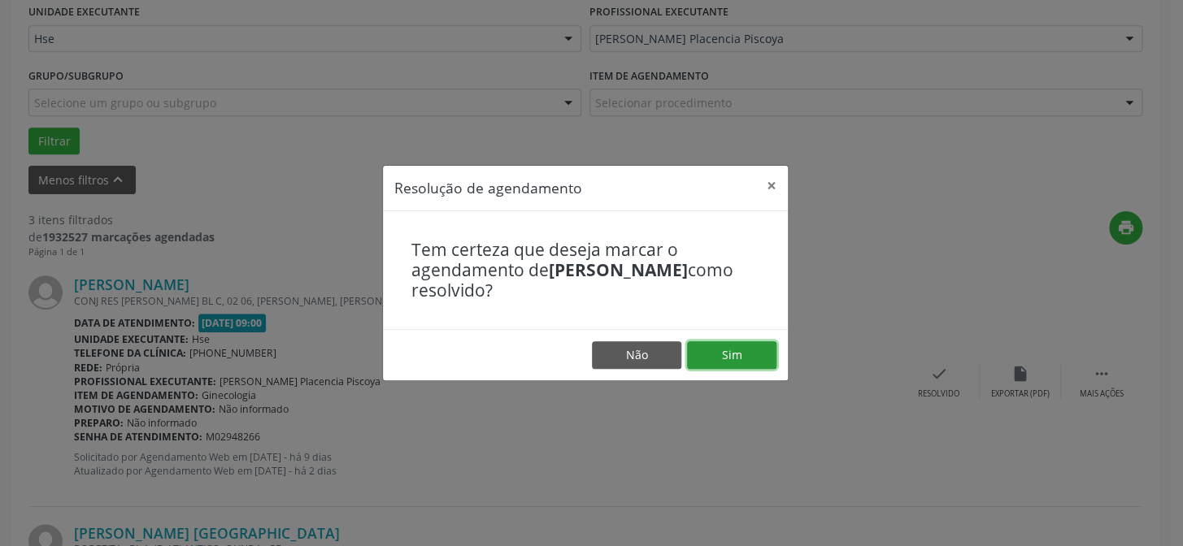
click at [723, 345] on button "Sim" at bounding box center [731, 355] width 89 height 28
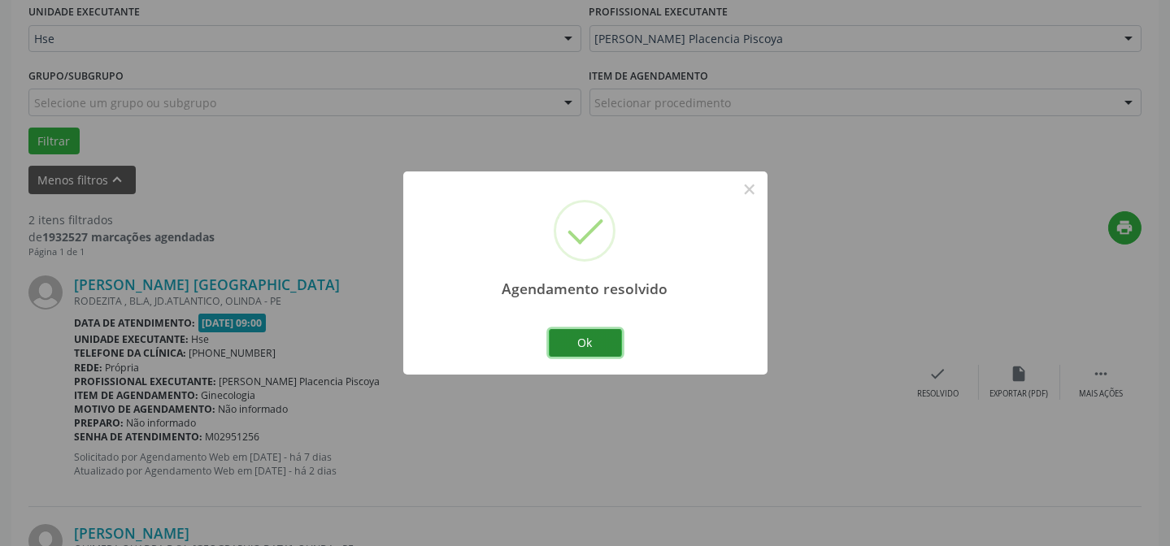
click at [607, 352] on button "Ok" at bounding box center [585, 343] width 73 height 28
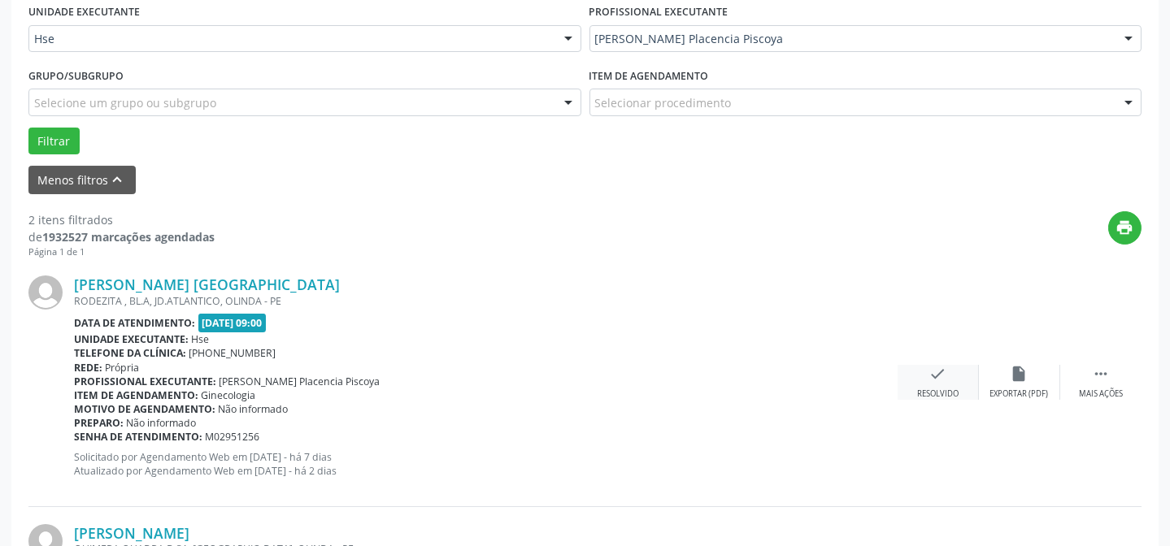
click at [954, 389] on div "Resolvido" at bounding box center [937, 393] width 41 height 11
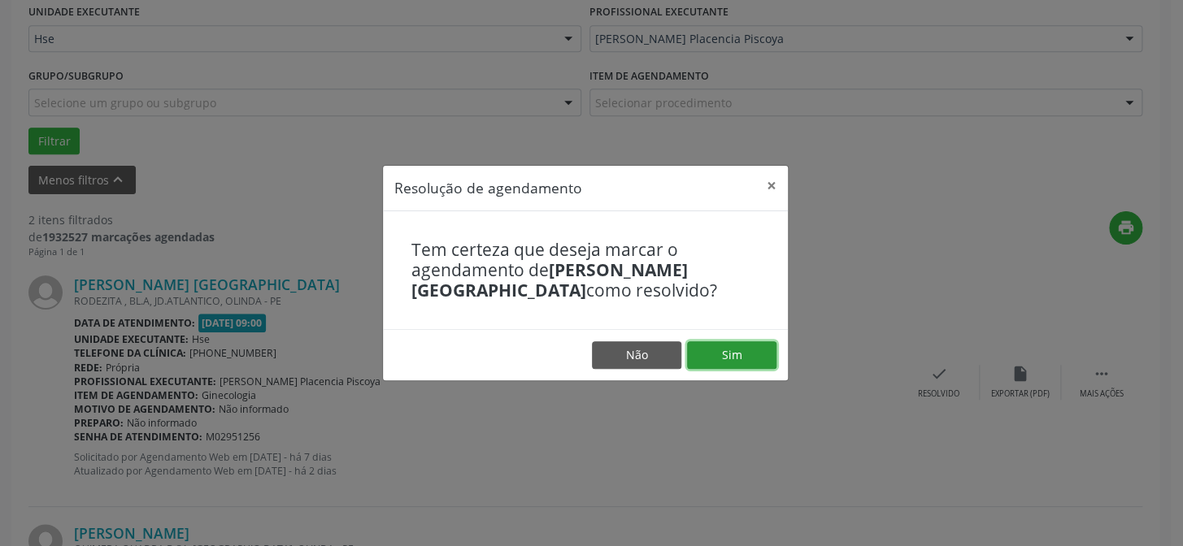
click at [736, 345] on button "Sim" at bounding box center [731, 355] width 89 height 28
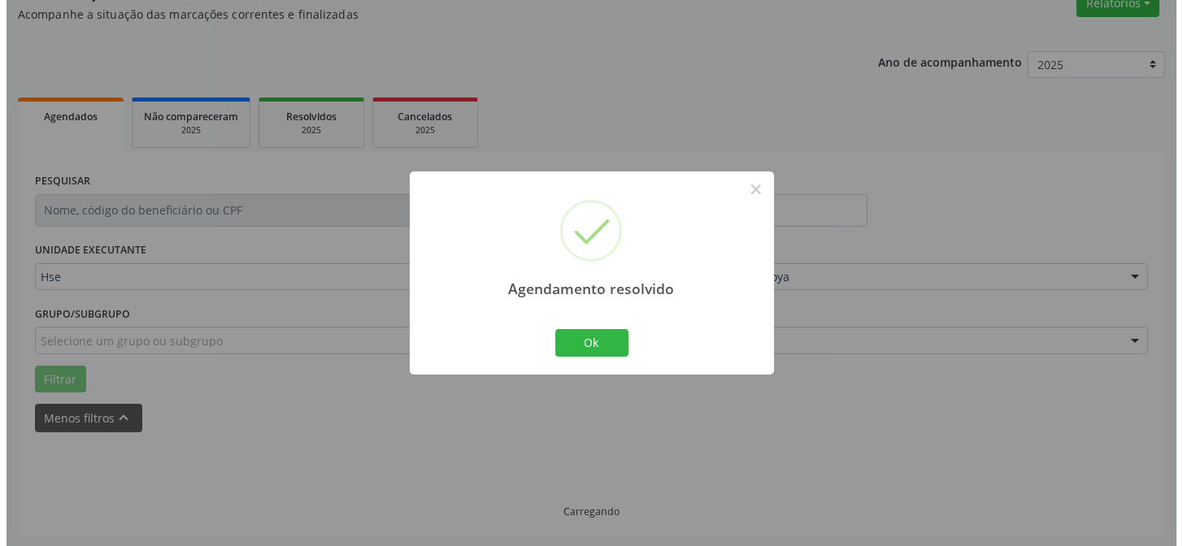
scroll to position [371, 0]
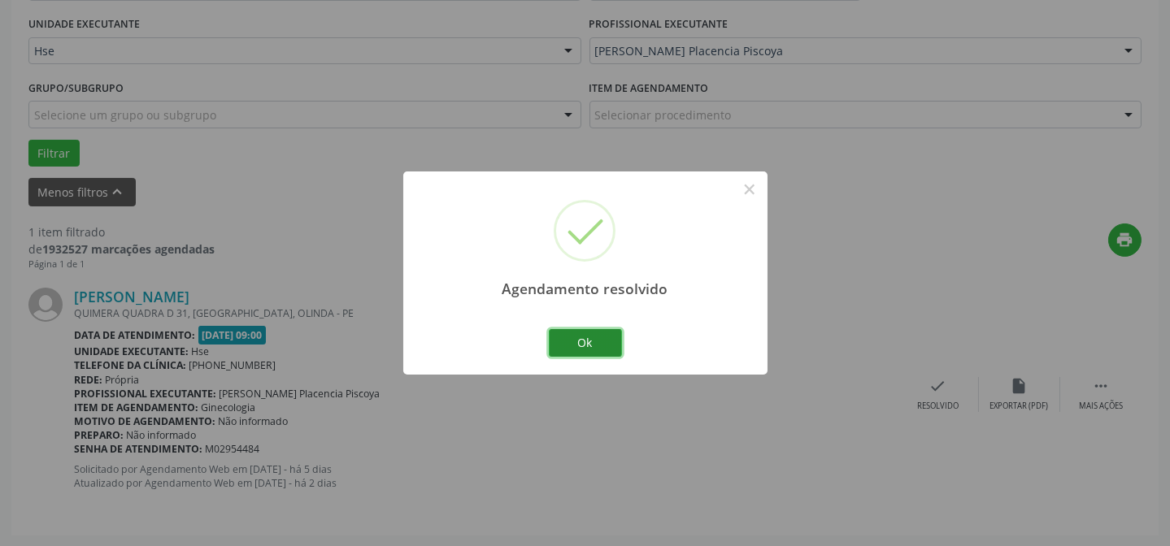
click at [580, 335] on button "Ok" at bounding box center [585, 343] width 73 height 28
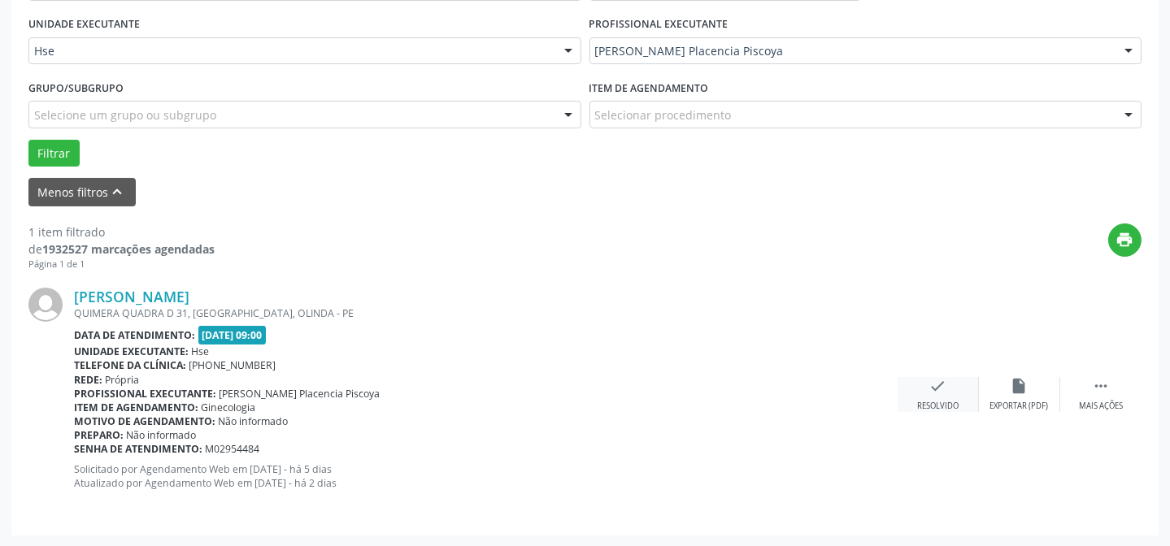
click at [952, 392] on div "check Resolvido" at bounding box center [937, 394] width 81 height 35
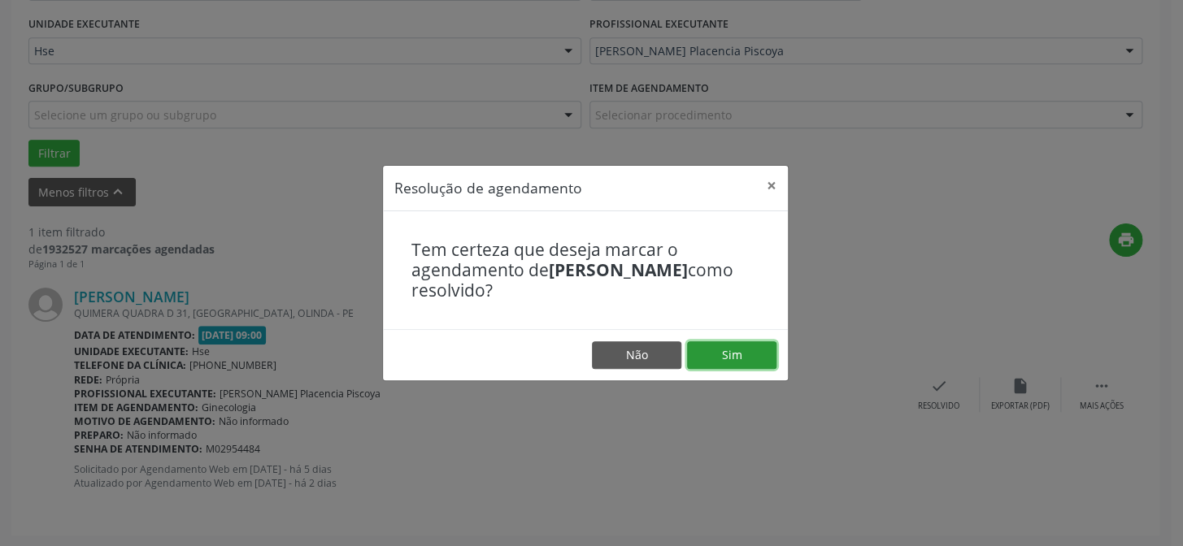
click at [723, 352] on button "Sim" at bounding box center [731, 355] width 89 height 28
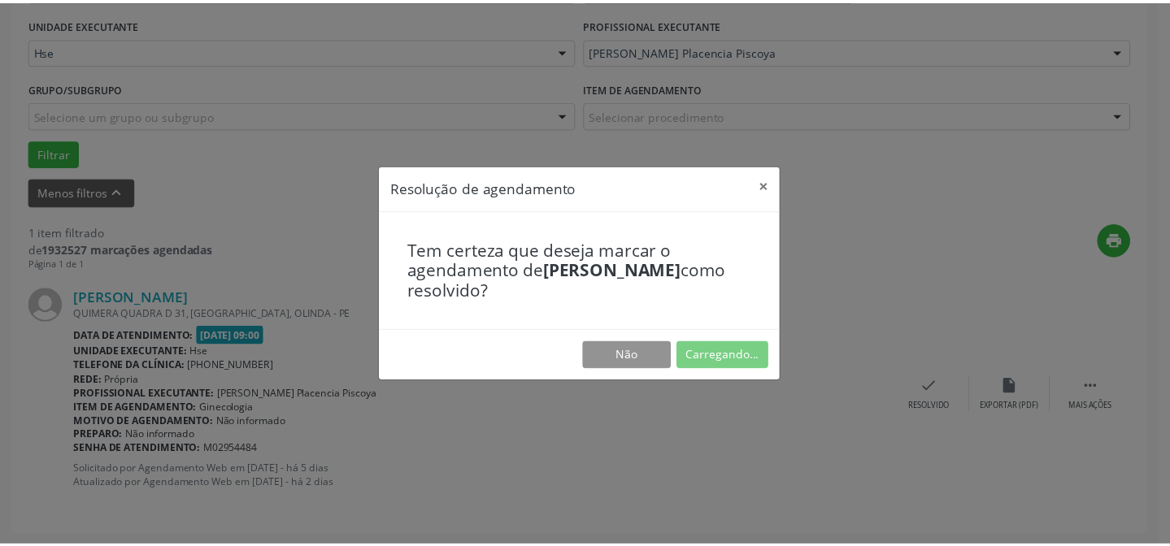
scroll to position [145, 0]
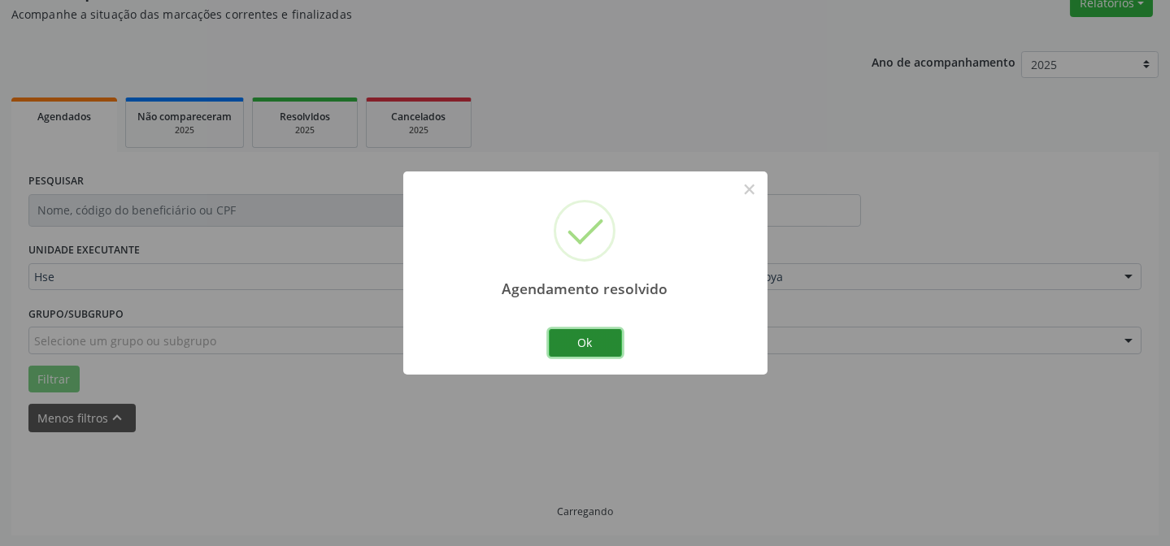
click at [580, 347] on button "Ok" at bounding box center [585, 343] width 73 height 28
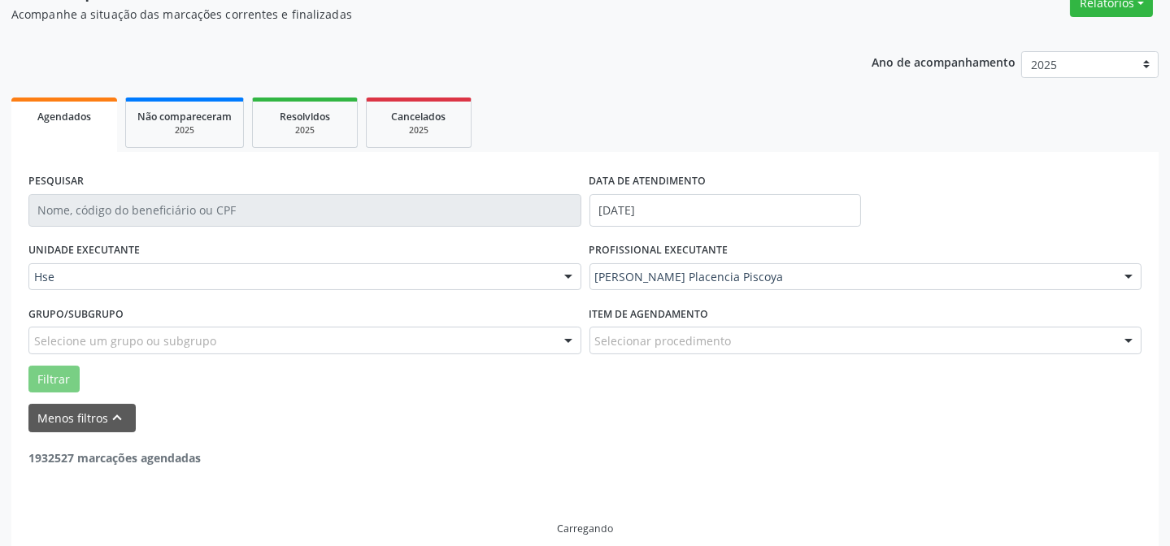
scroll to position [110, 0]
